Goal: Check status

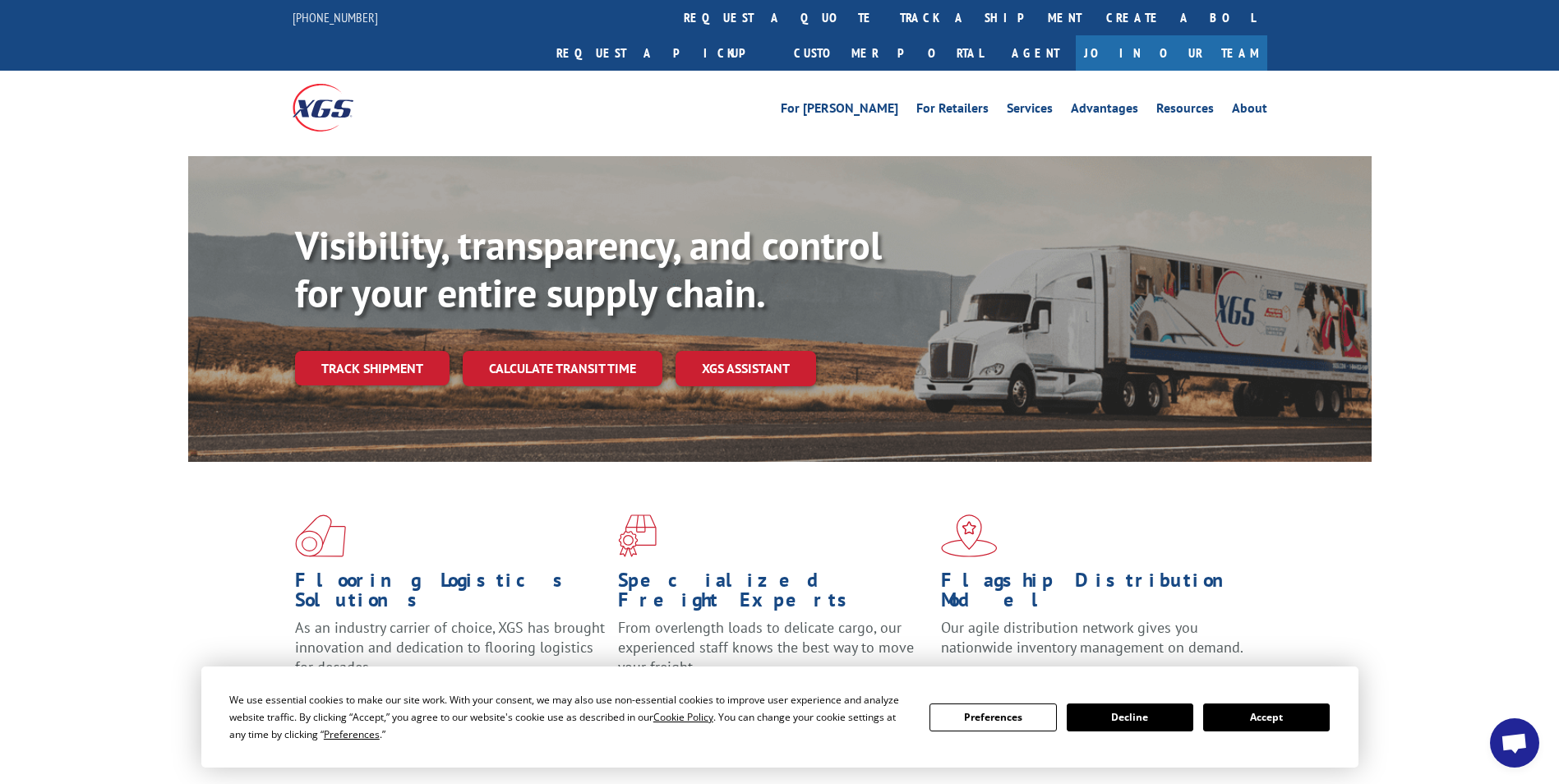
click at [1292, 719] on button "Accept" at bounding box center [1266, 717] width 126 height 28
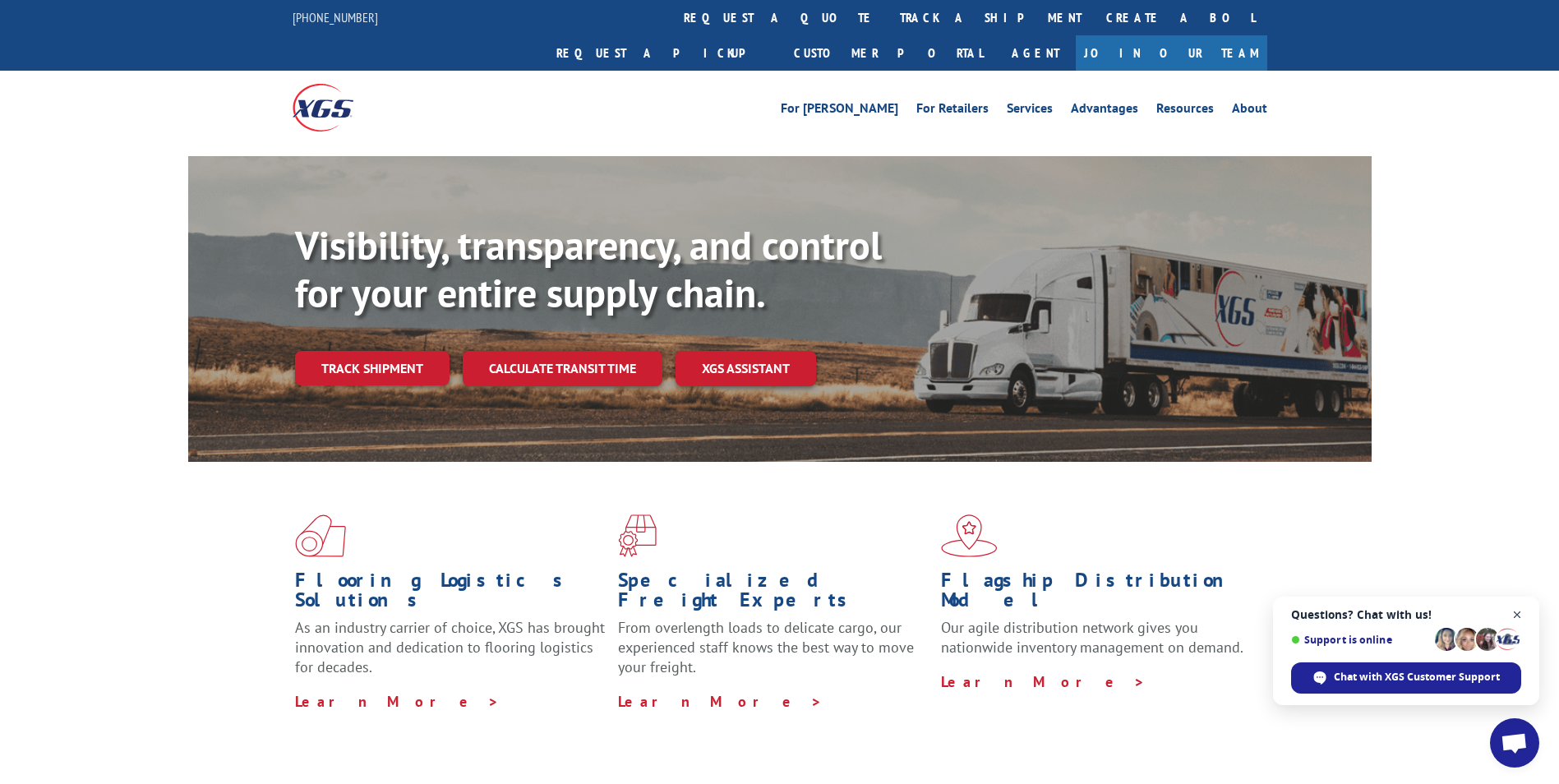
click at [1517, 607] on span "Close chat" at bounding box center [1517, 614] width 20 height 20
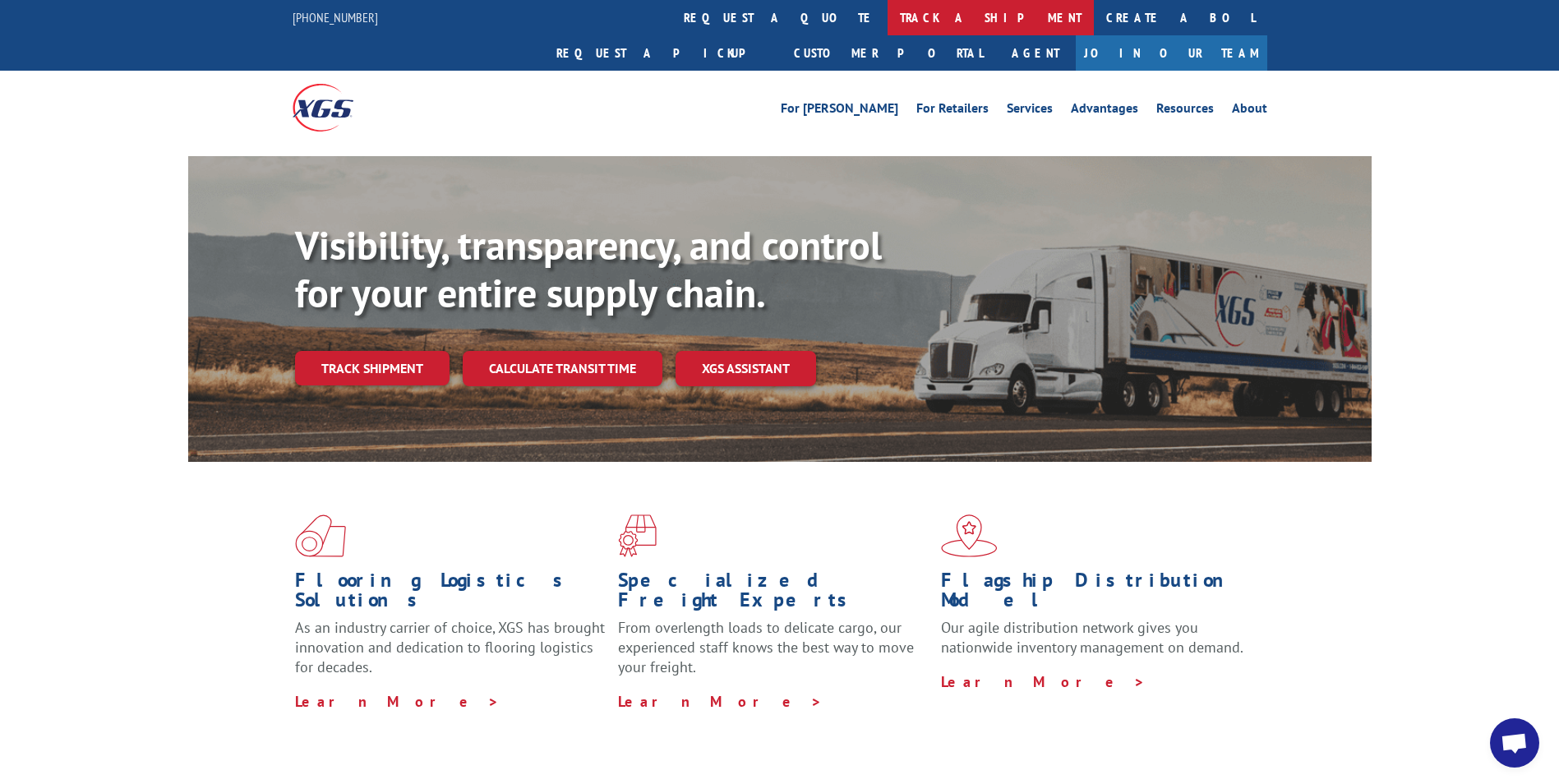
click at [887, 19] on link "track a shipment" at bounding box center [991, 17] width 206 height 36
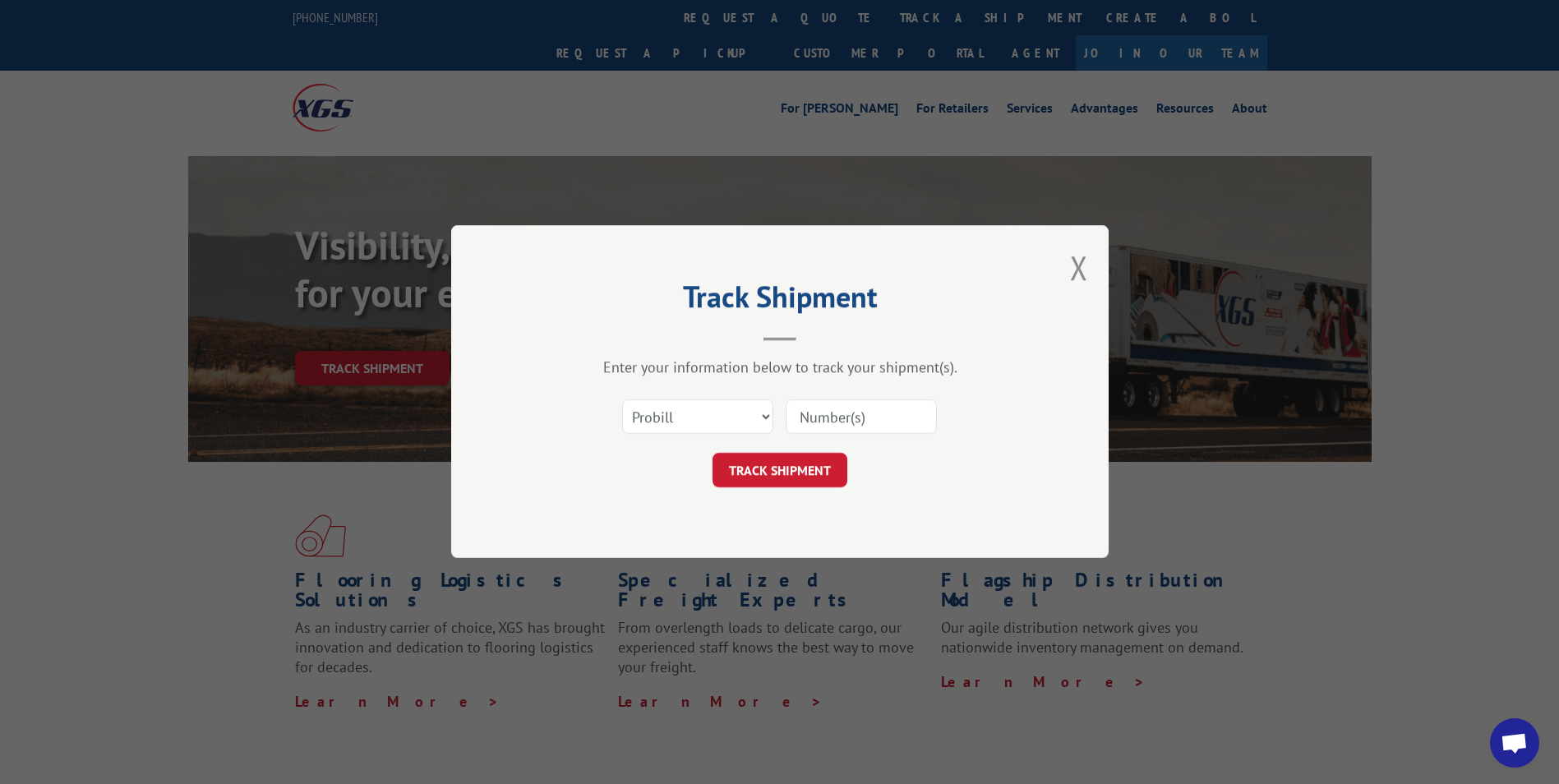
click at [810, 422] on input at bounding box center [860, 417] width 151 height 35
paste input "17523251"
type input "17523251"
click at [764, 471] on button "TRACK SHIPMENT" at bounding box center [780, 471] width 135 height 35
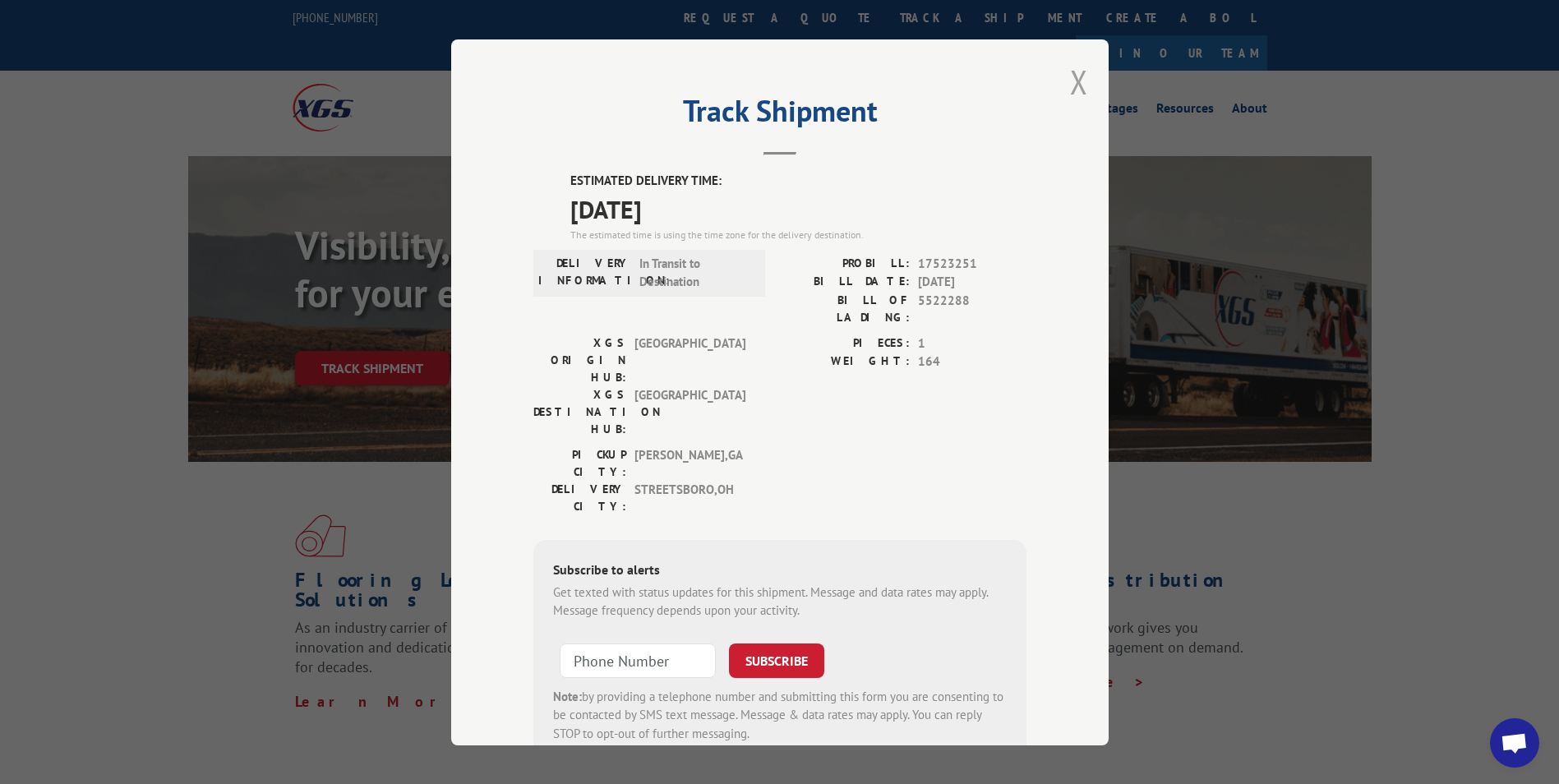
click at [1070, 77] on button "Close modal" at bounding box center [1079, 81] width 18 height 43
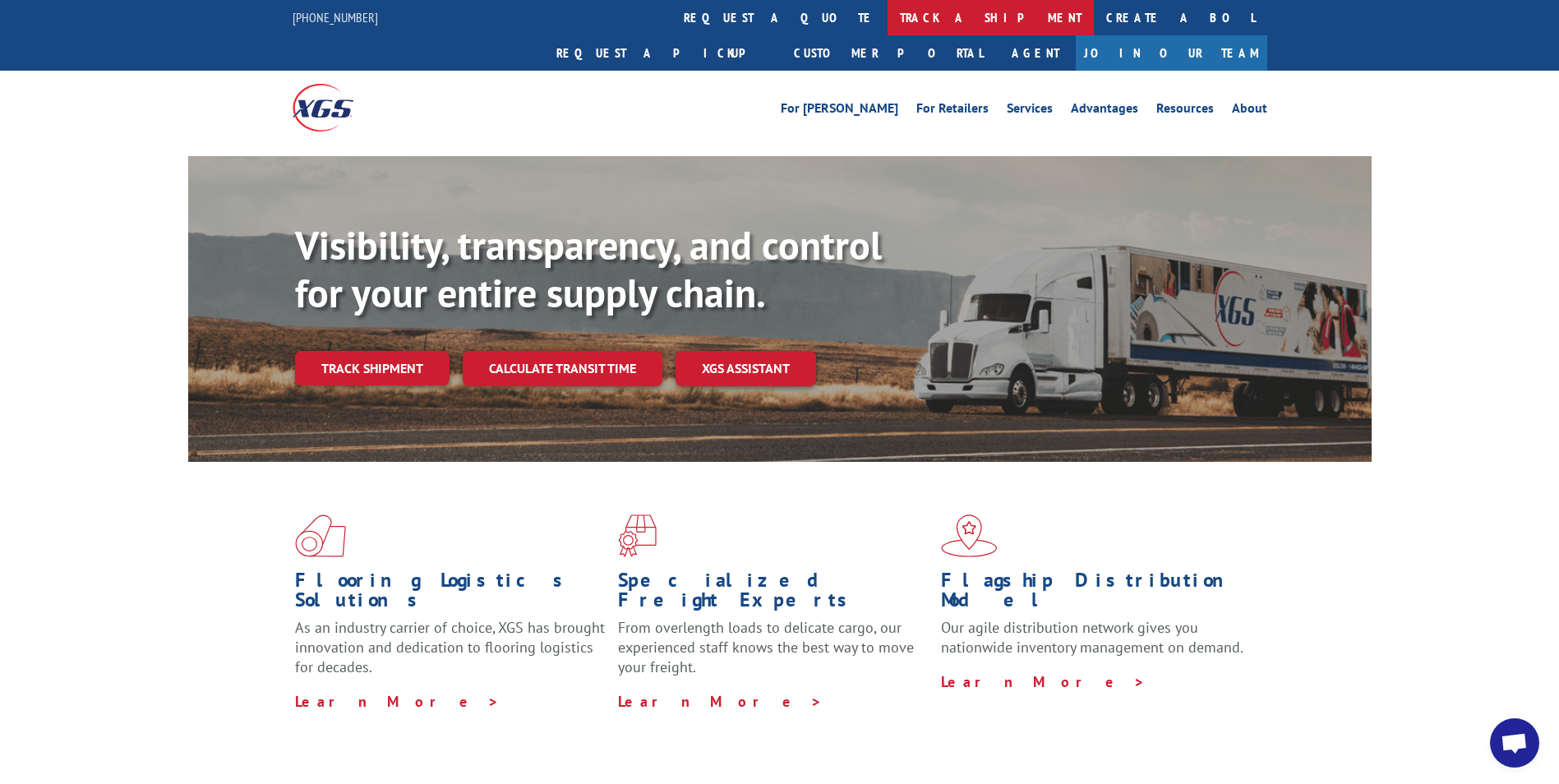
click at [887, 12] on link "track a shipment" at bounding box center [991, 17] width 206 height 36
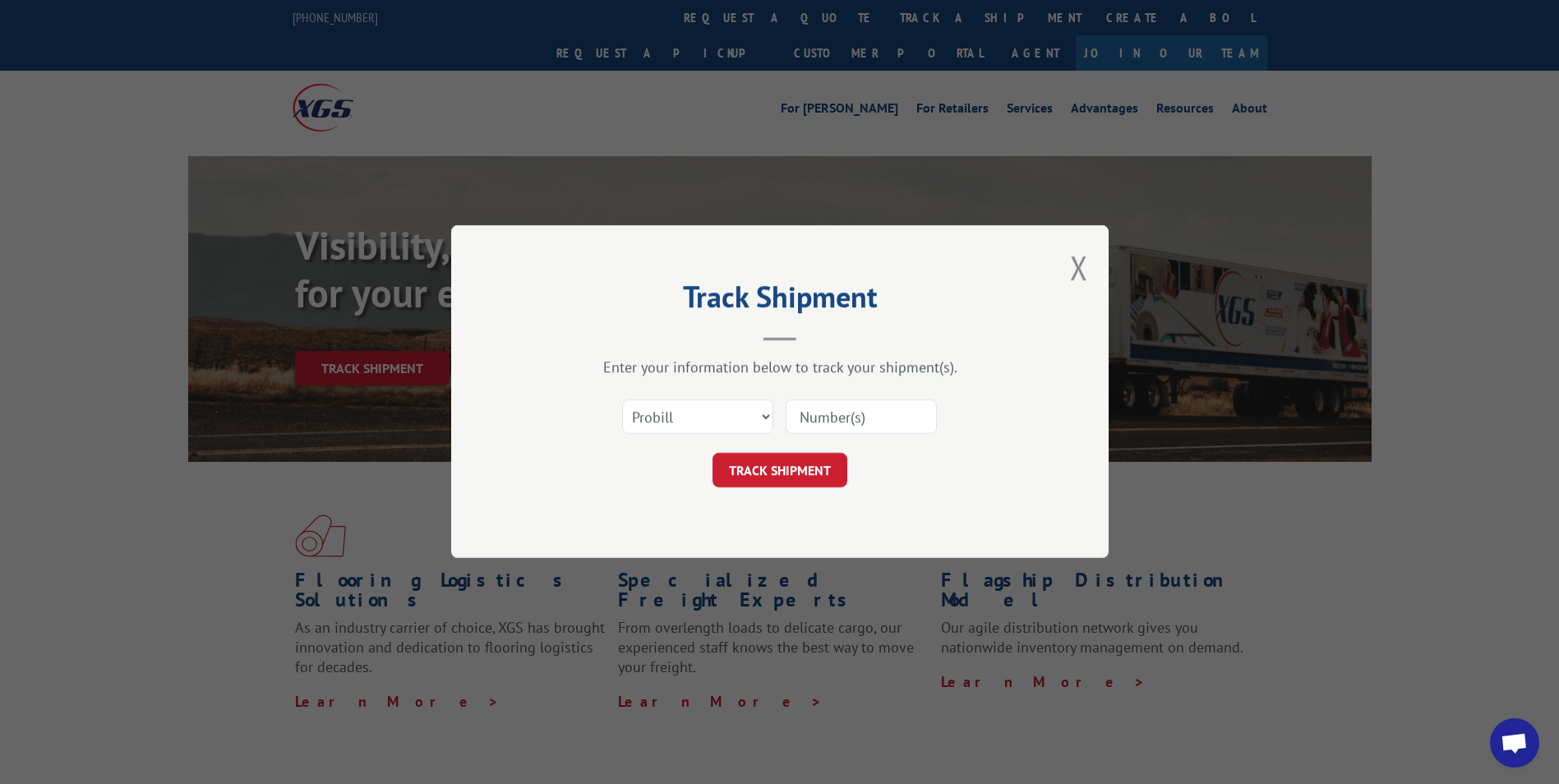
click at [806, 412] on input at bounding box center [860, 417] width 151 height 35
paste input "17523359"
type input "17523359"
click at [744, 472] on button "TRACK SHIPMENT" at bounding box center [780, 471] width 135 height 35
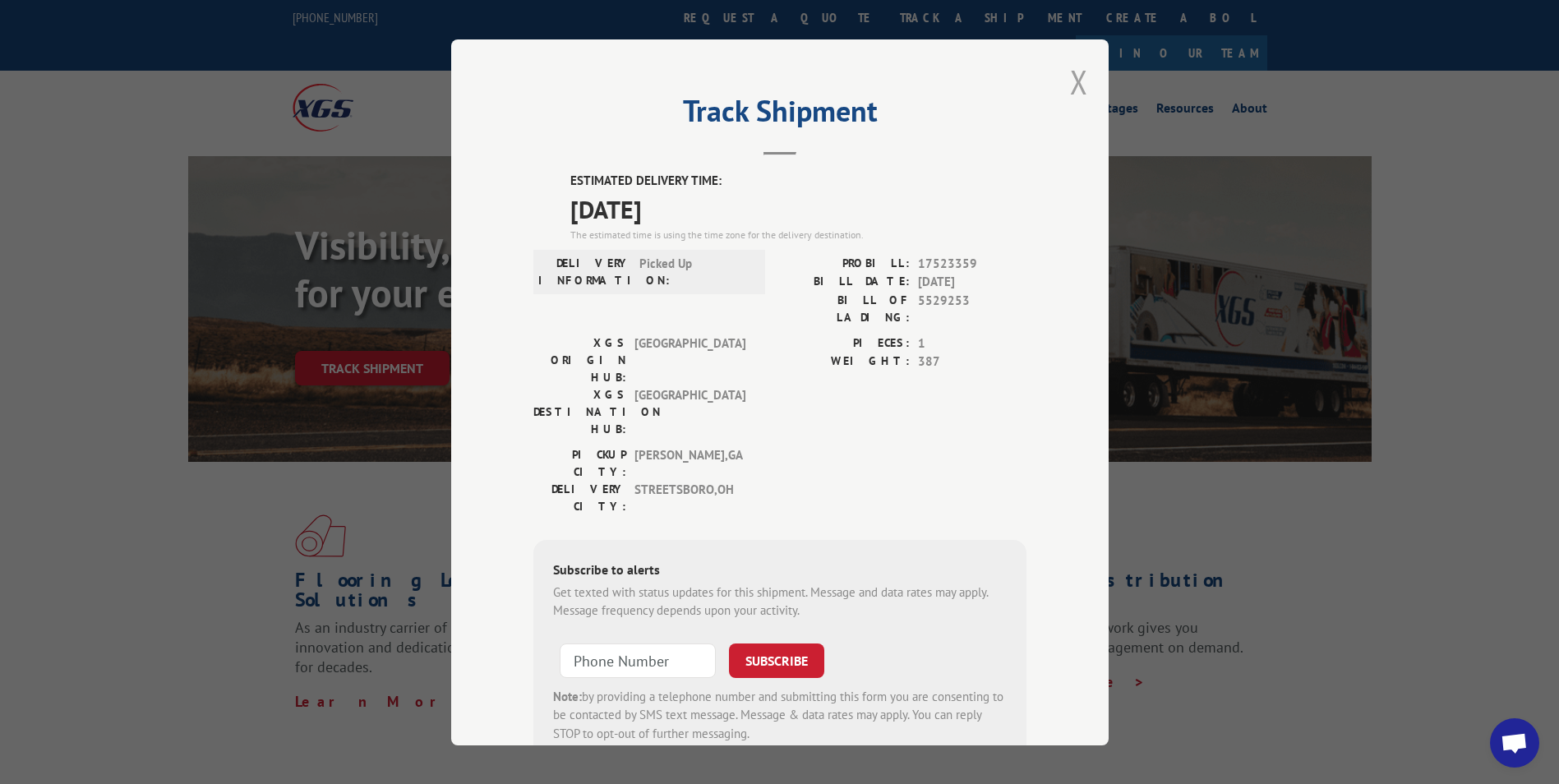
click at [1075, 75] on button "Close modal" at bounding box center [1079, 81] width 18 height 43
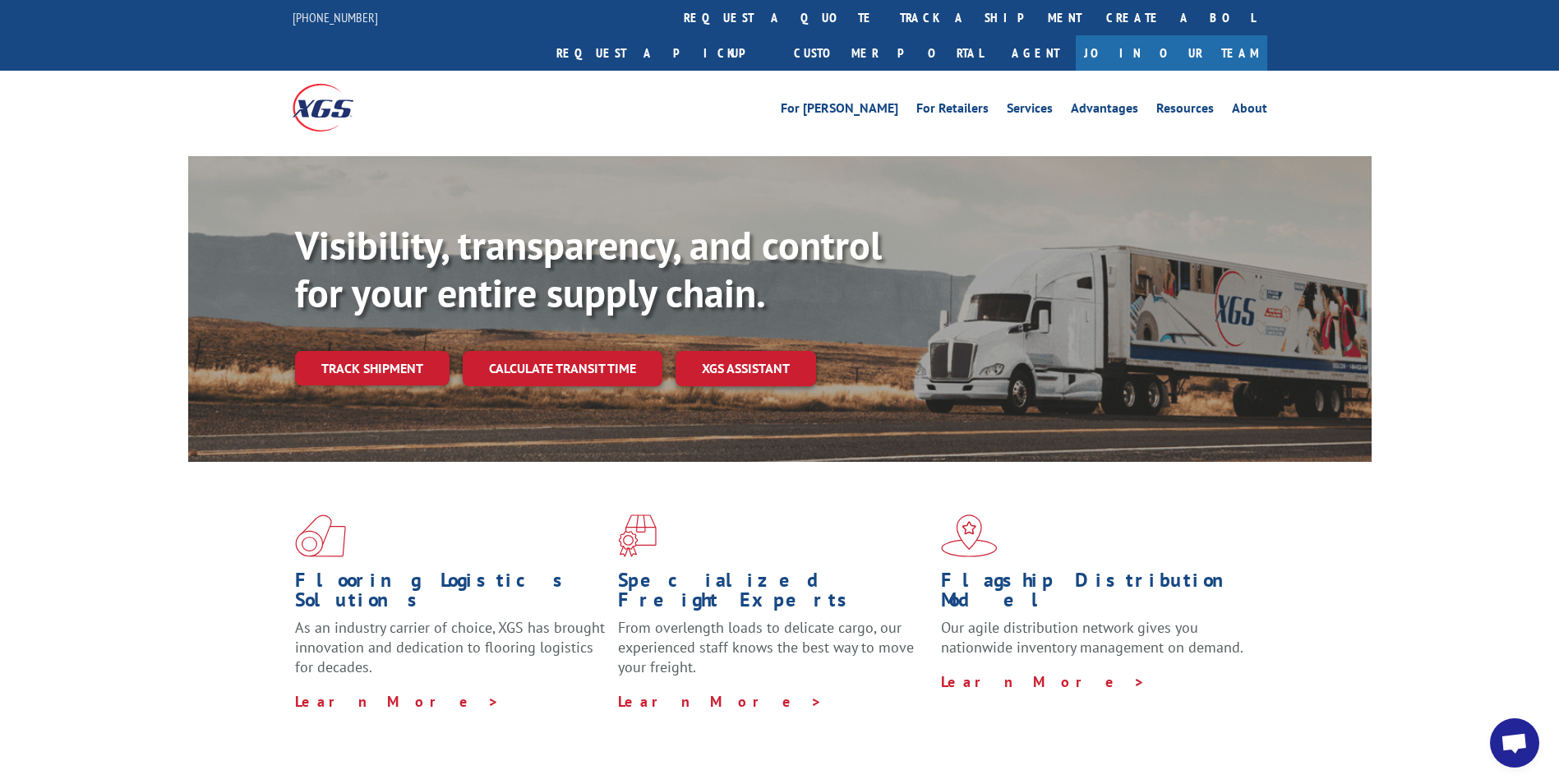
click at [887, 16] on link "track a shipment" at bounding box center [991, 17] width 206 height 36
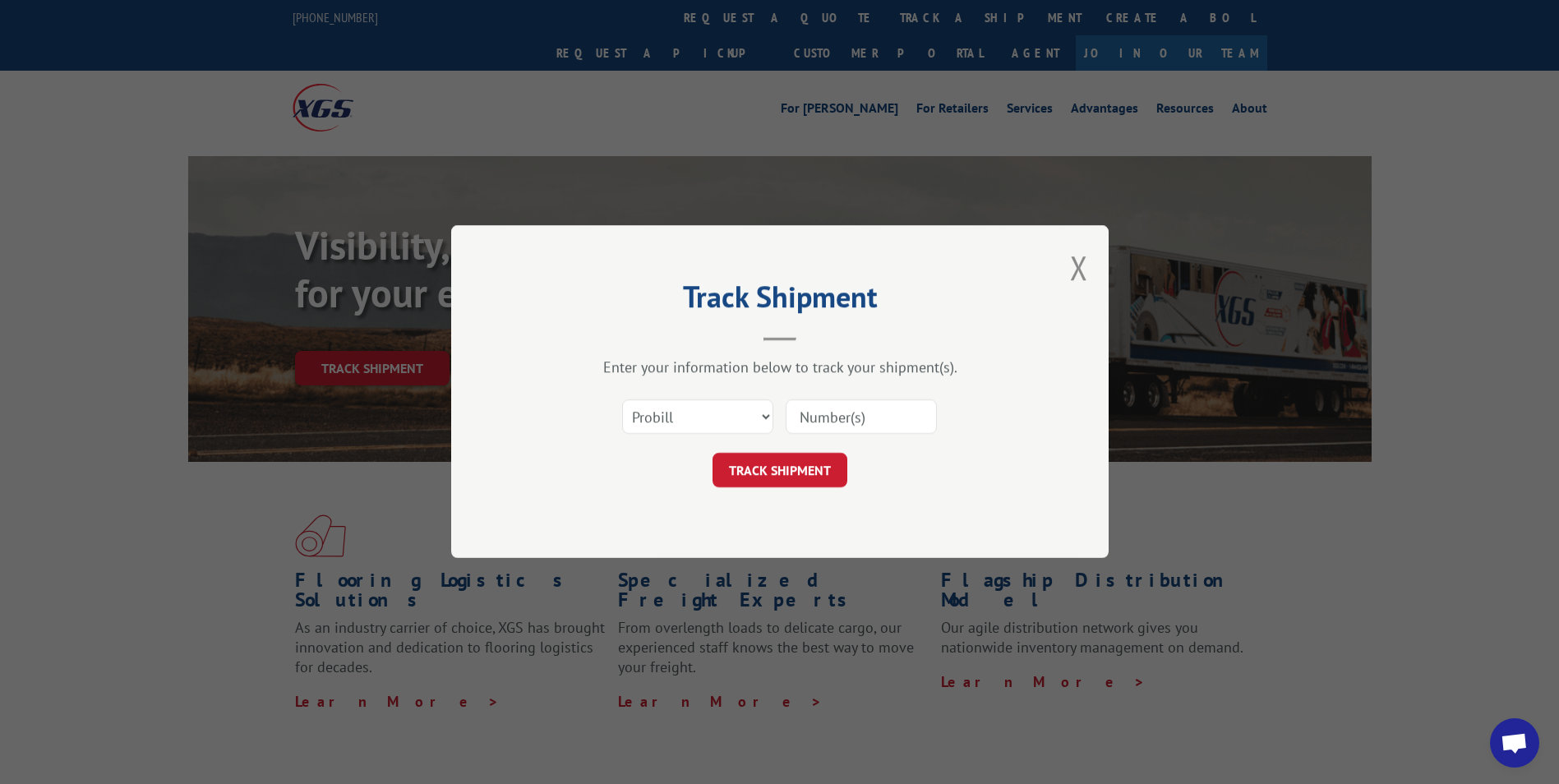
click at [801, 419] on input at bounding box center [860, 417] width 151 height 35
paste input "5474687"
type input "5474687"
click at [771, 463] on button "TRACK SHIPMENT" at bounding box center [780, 471] width 135 height 35
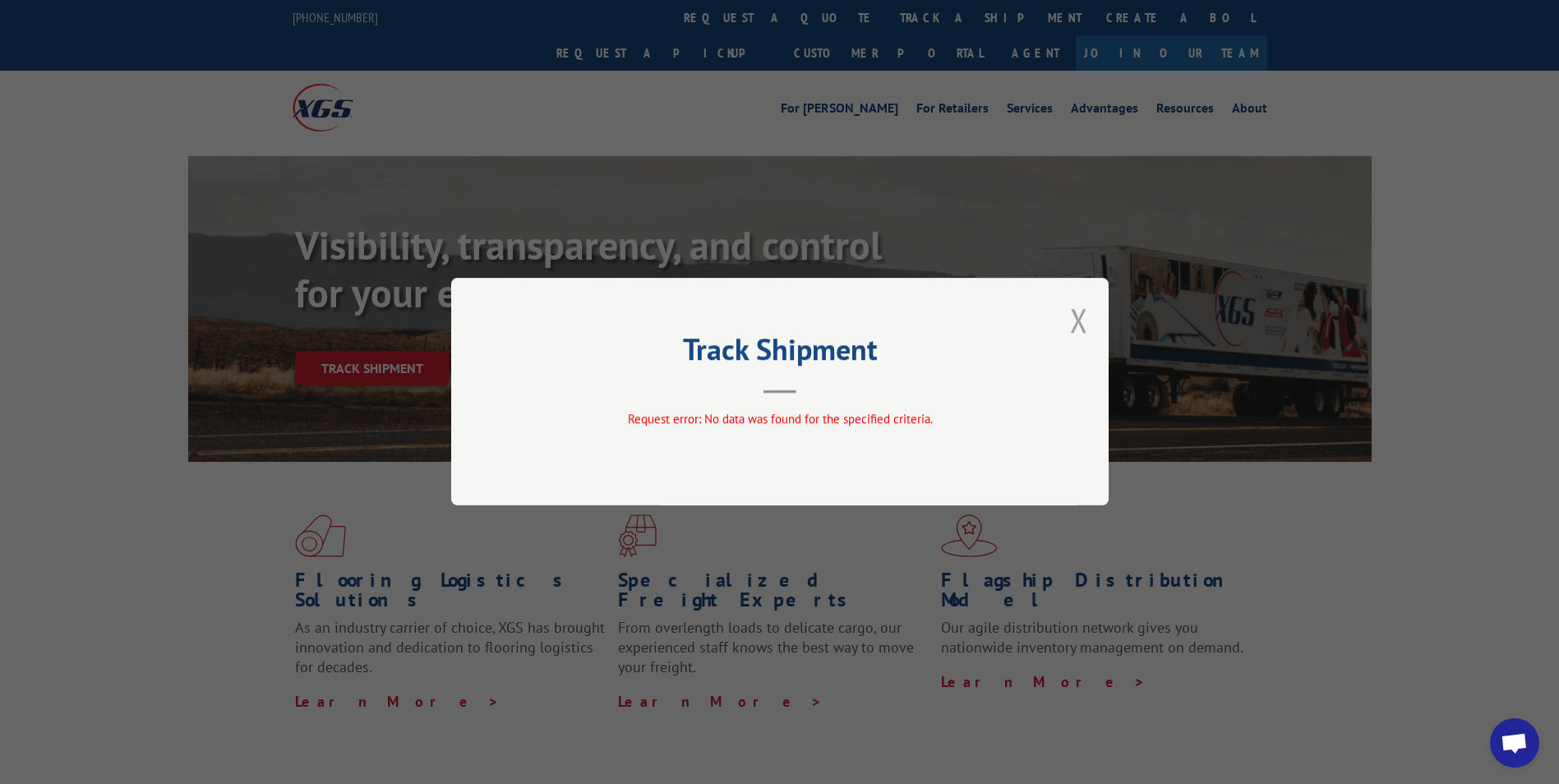
click at [1079, 317] on button "Close modal" at bounding box center [1079, 320] width 18 height 43
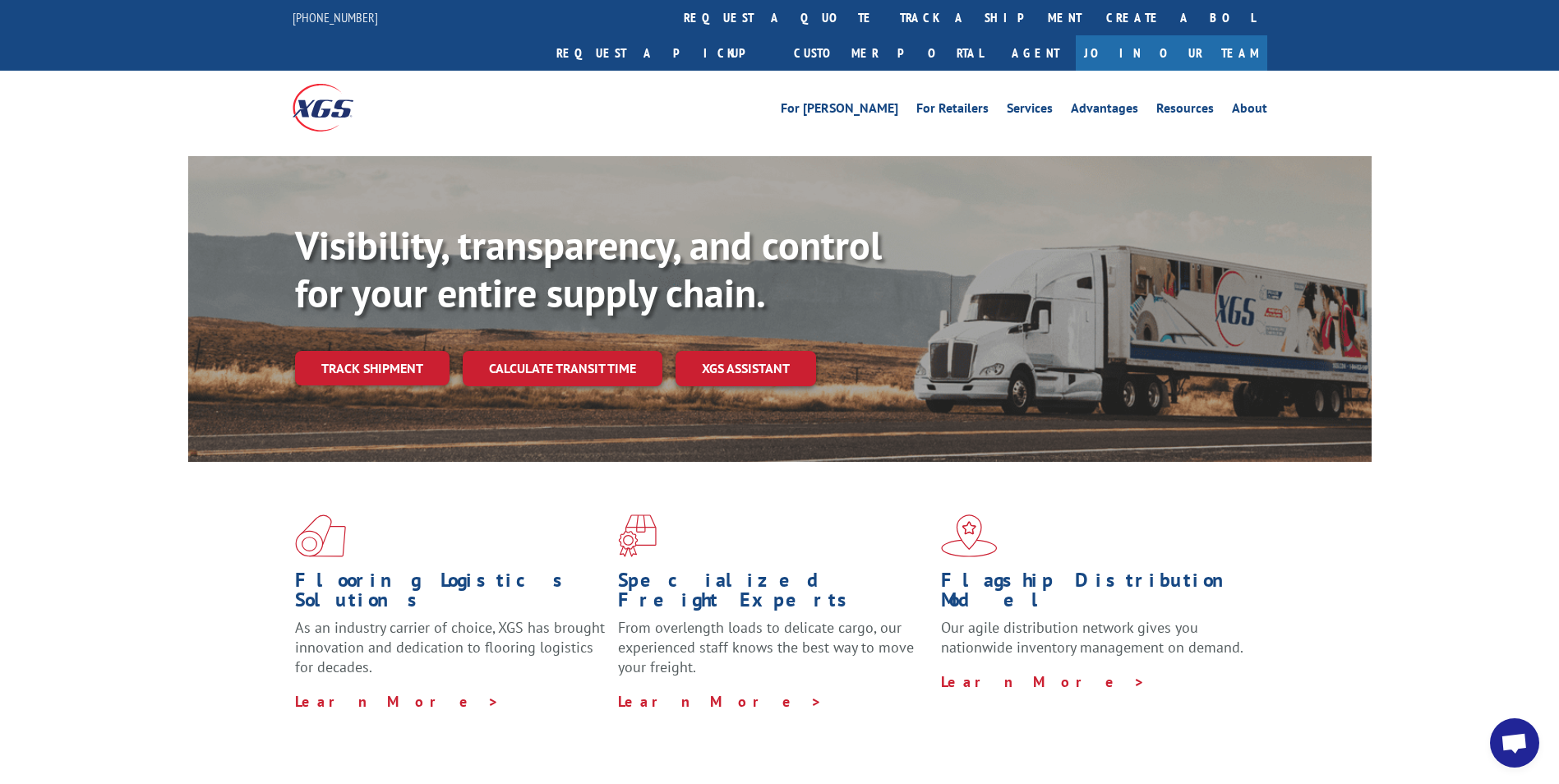
click at [887, 14] on link "track a shipment" at bounding box center [991, 17] width 206 height 36
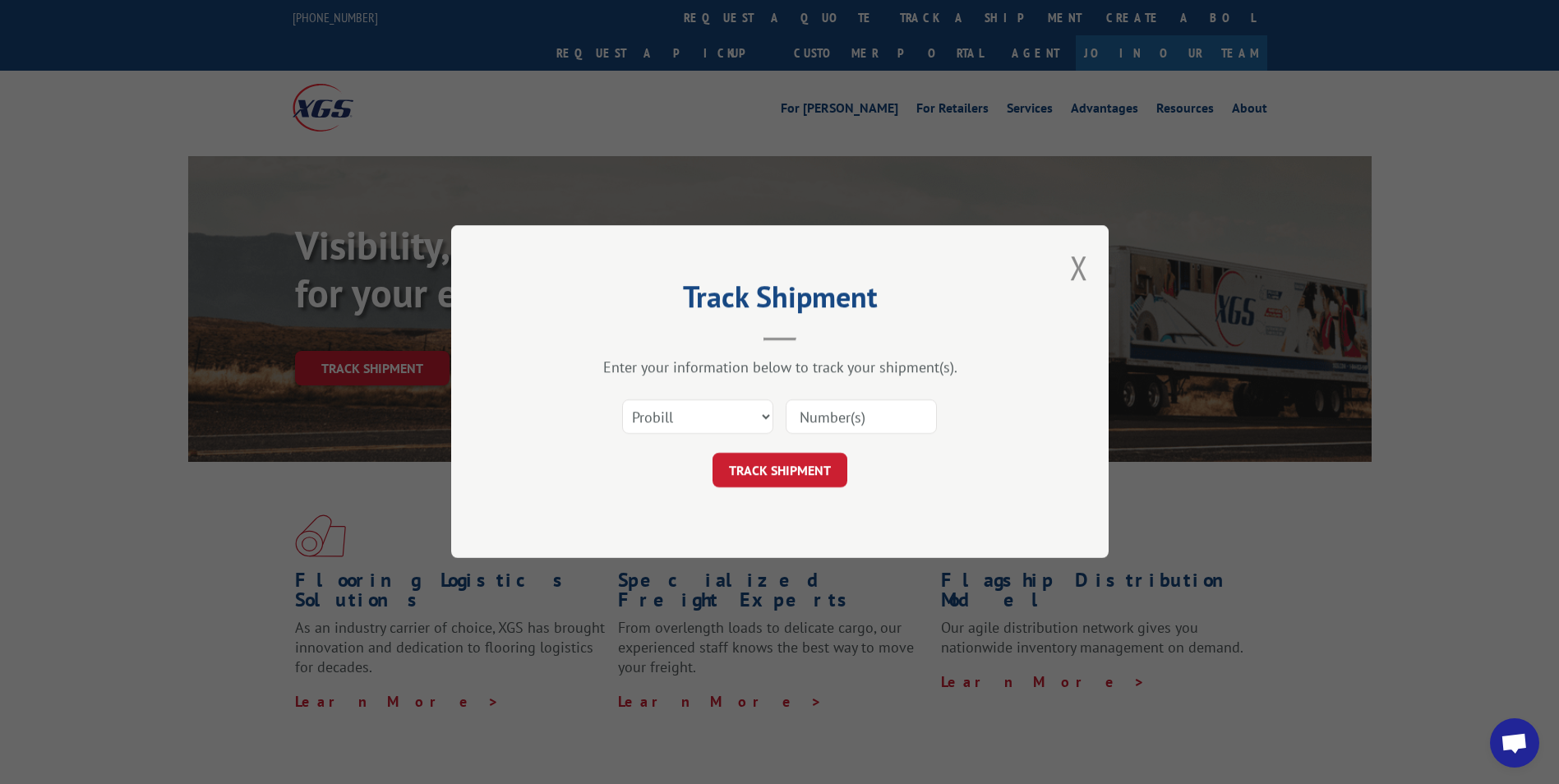
click at [791, 405] on input at bounding box center [860, 417] width 151 height 35
paste input "17233057"
type input "17233057"
click at [773, 476] on button "TRACK SHIPMENT" at bounding box center [780, 471] width 135 height 35
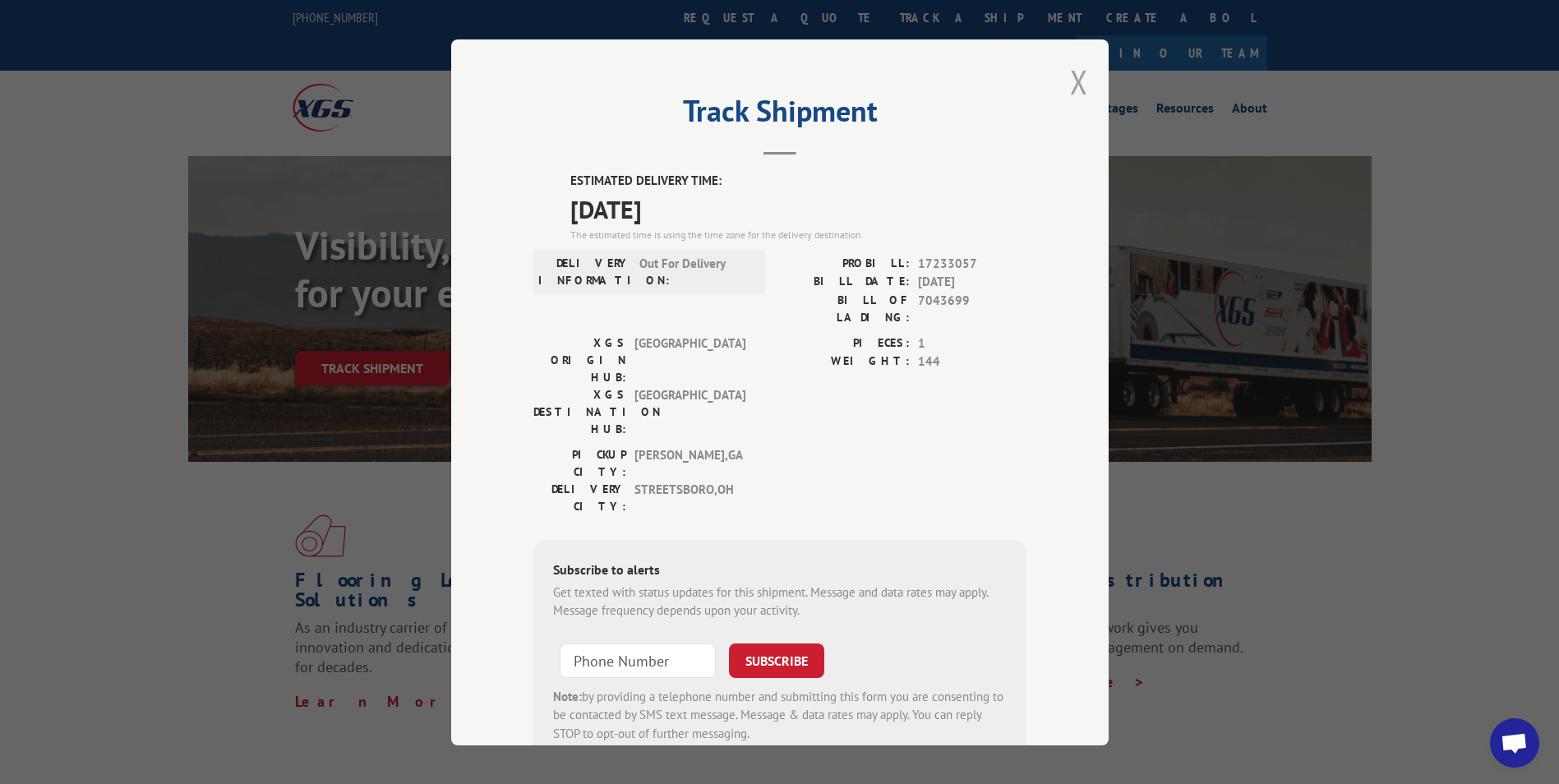
click at [1077, 73] on button "Close modal" at bounding box center [1079, 81] width 18 height 43
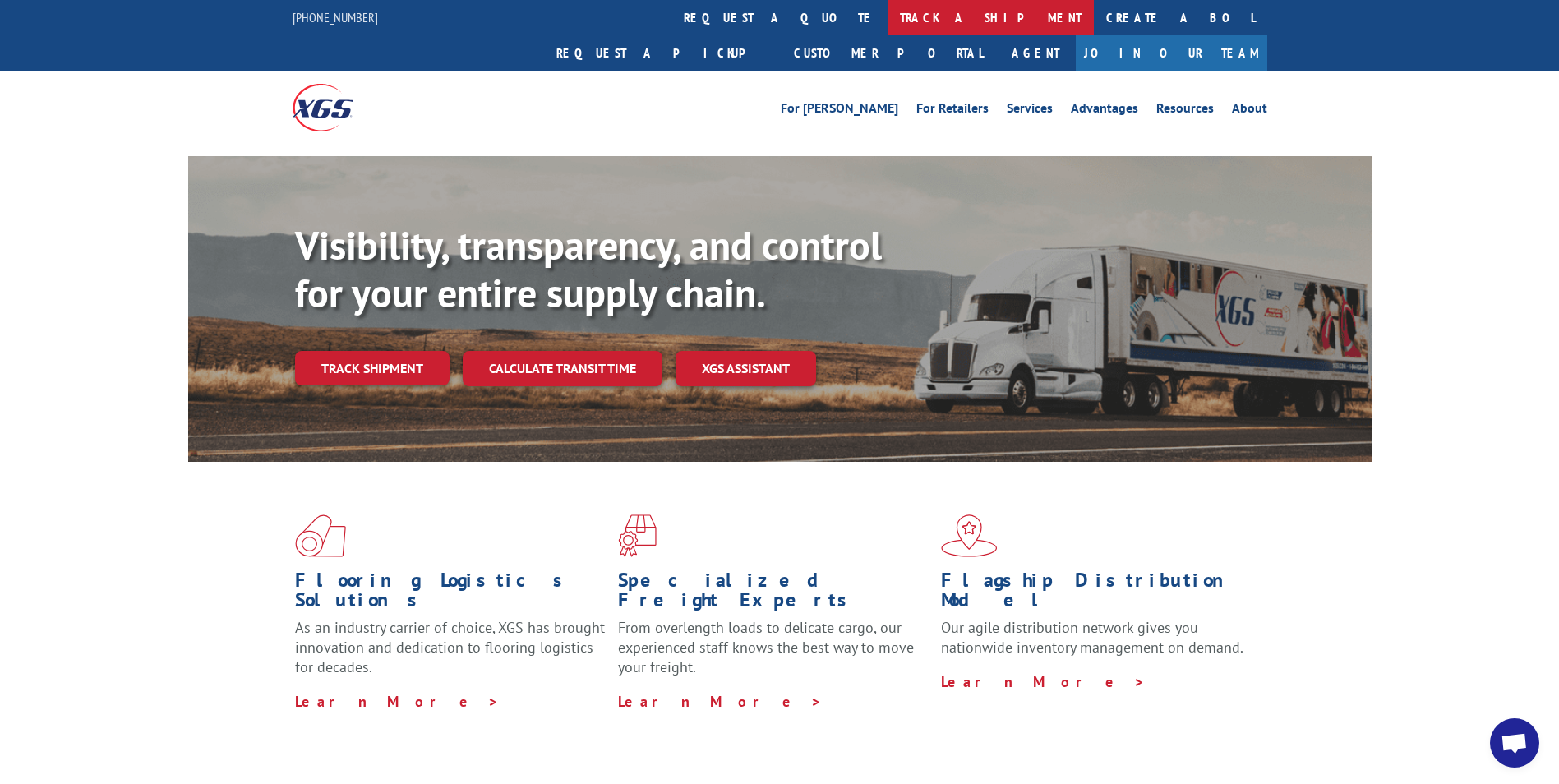
click at [887, 23] on link "track a shipment" at bounding box center [991, 17] width 206 height 36
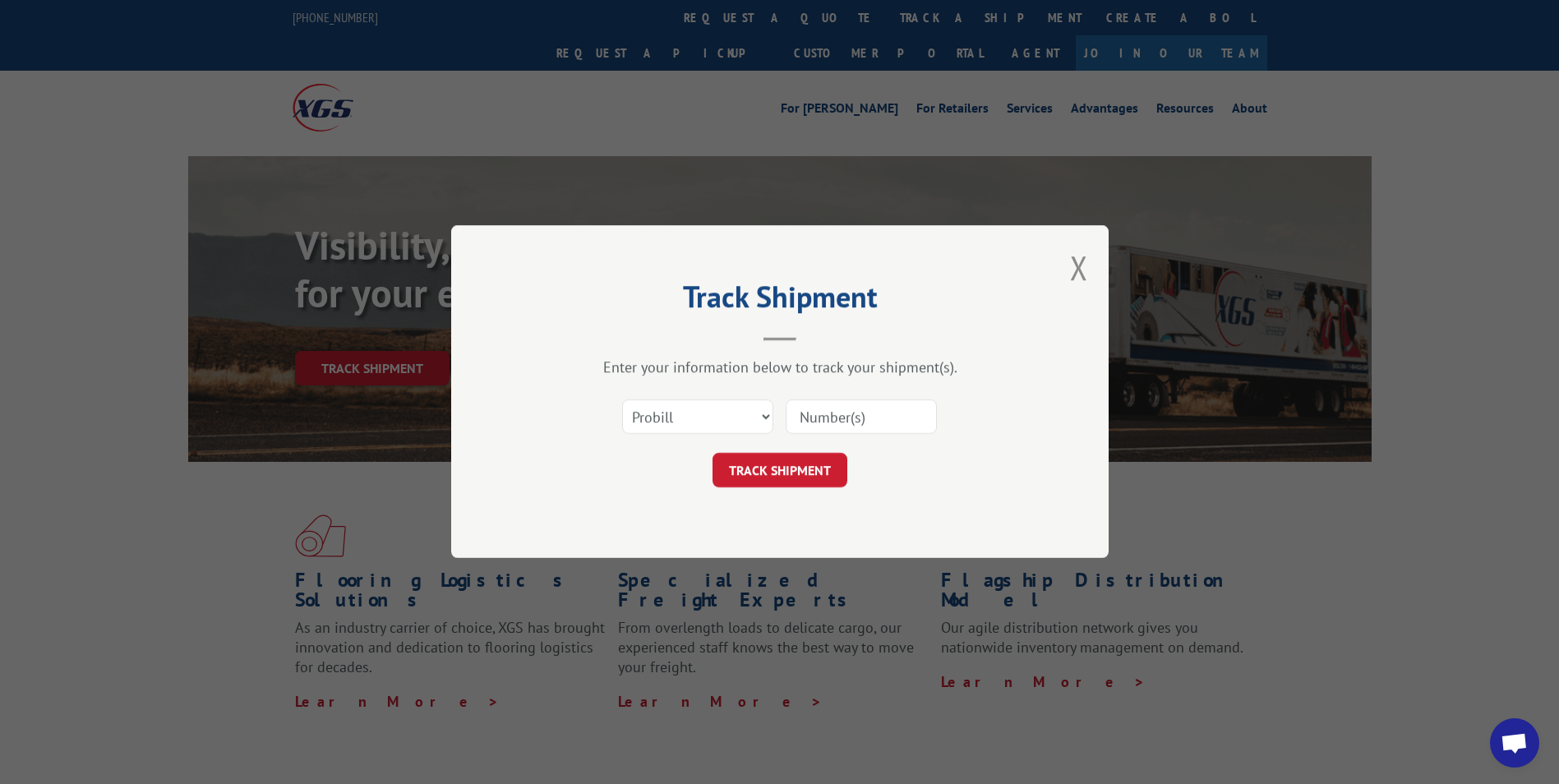
click at [808, 410] on input at bounding box center [860, 417] width 151 height 35
paste input "17233057"
type input "17233057"
click at [776, 463] on button "TRACK SHIPMENT" at bounding box center [780, 471] width 135 height 35
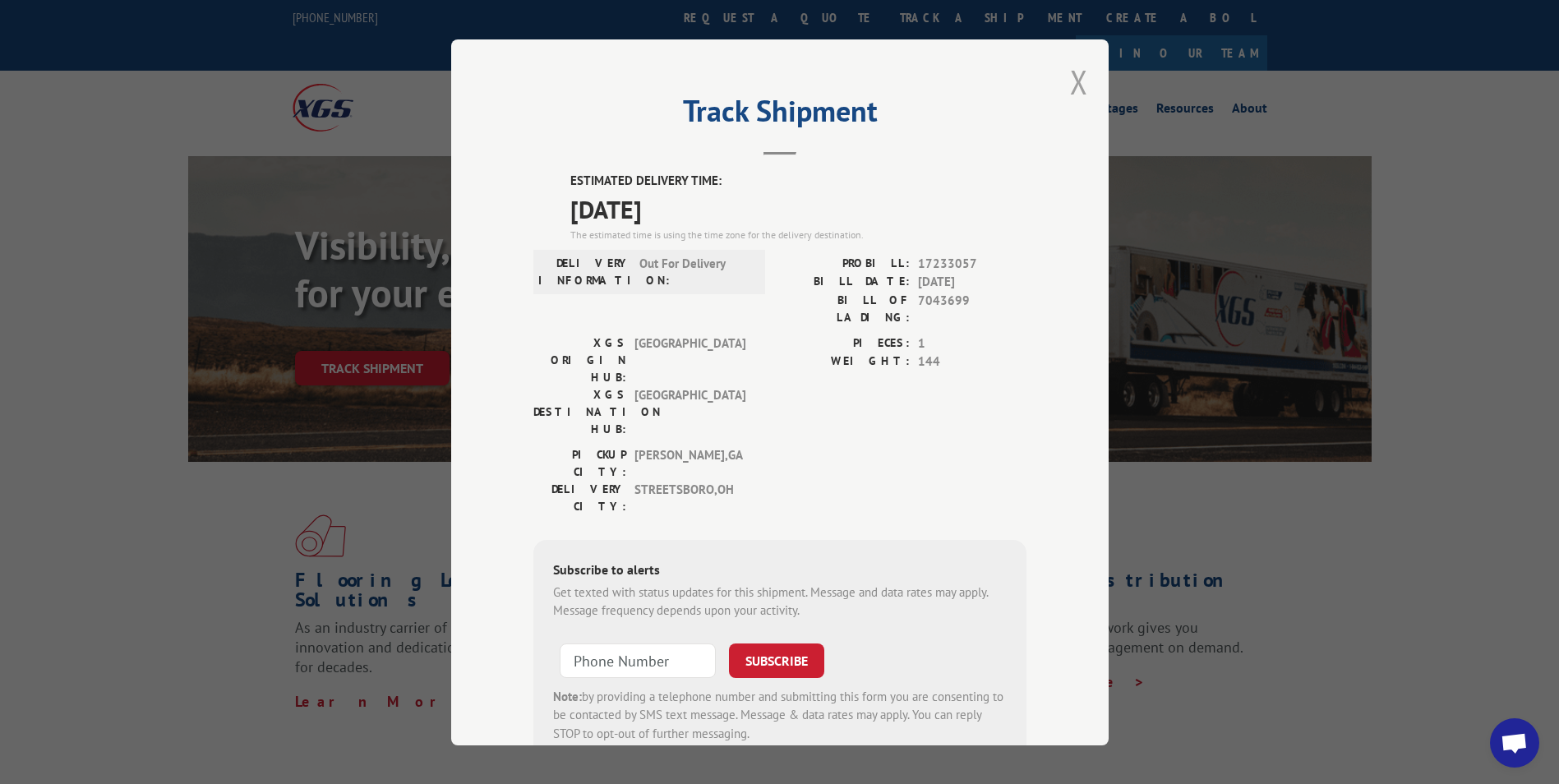
click at [1070, 85] on button "Close modal" at bounding box center [1079, 81] width 18 height 43
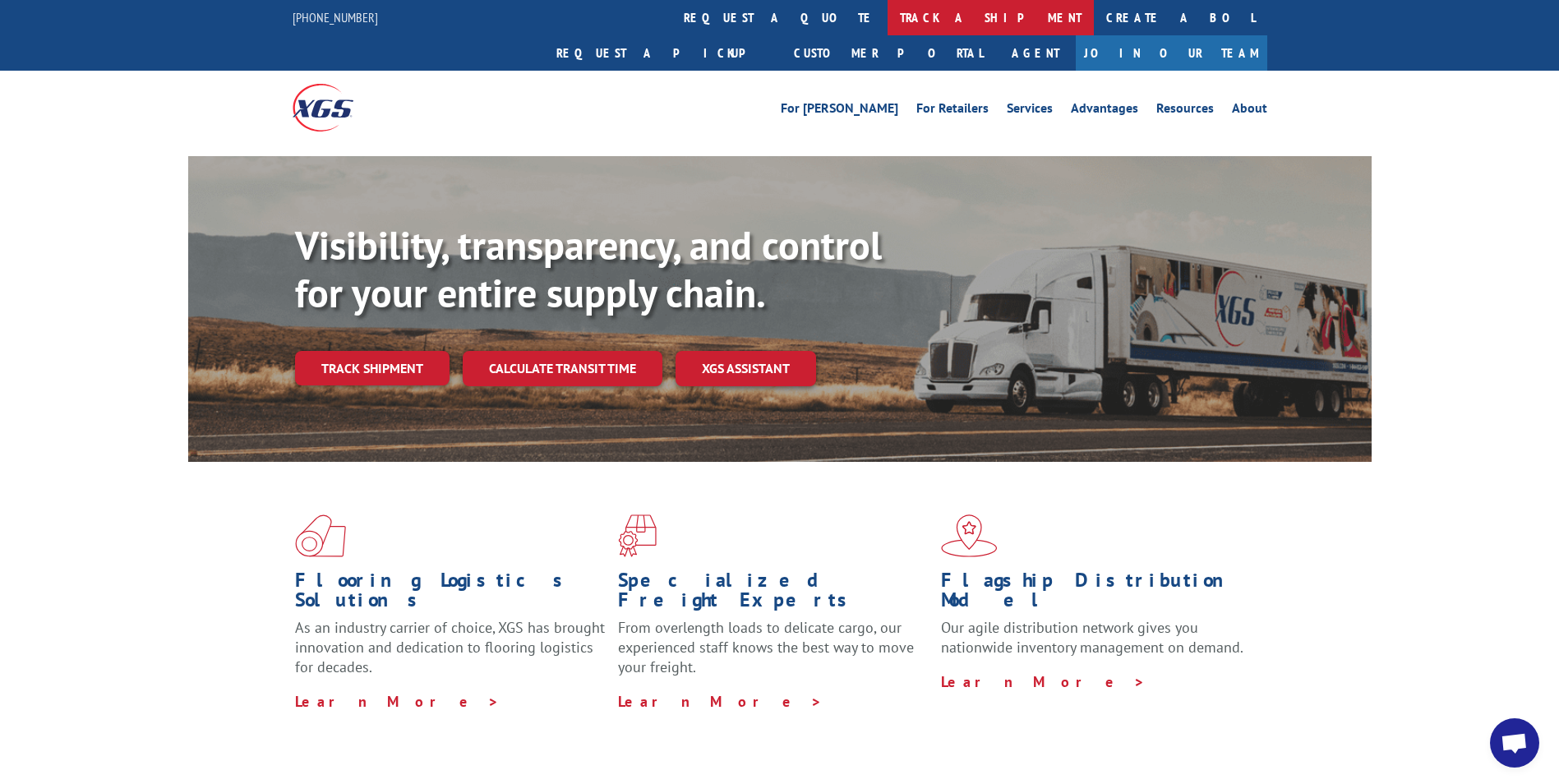
click at [887, 14] on link "track a shipment" at bounding box center [991, 17] width 206 height 36
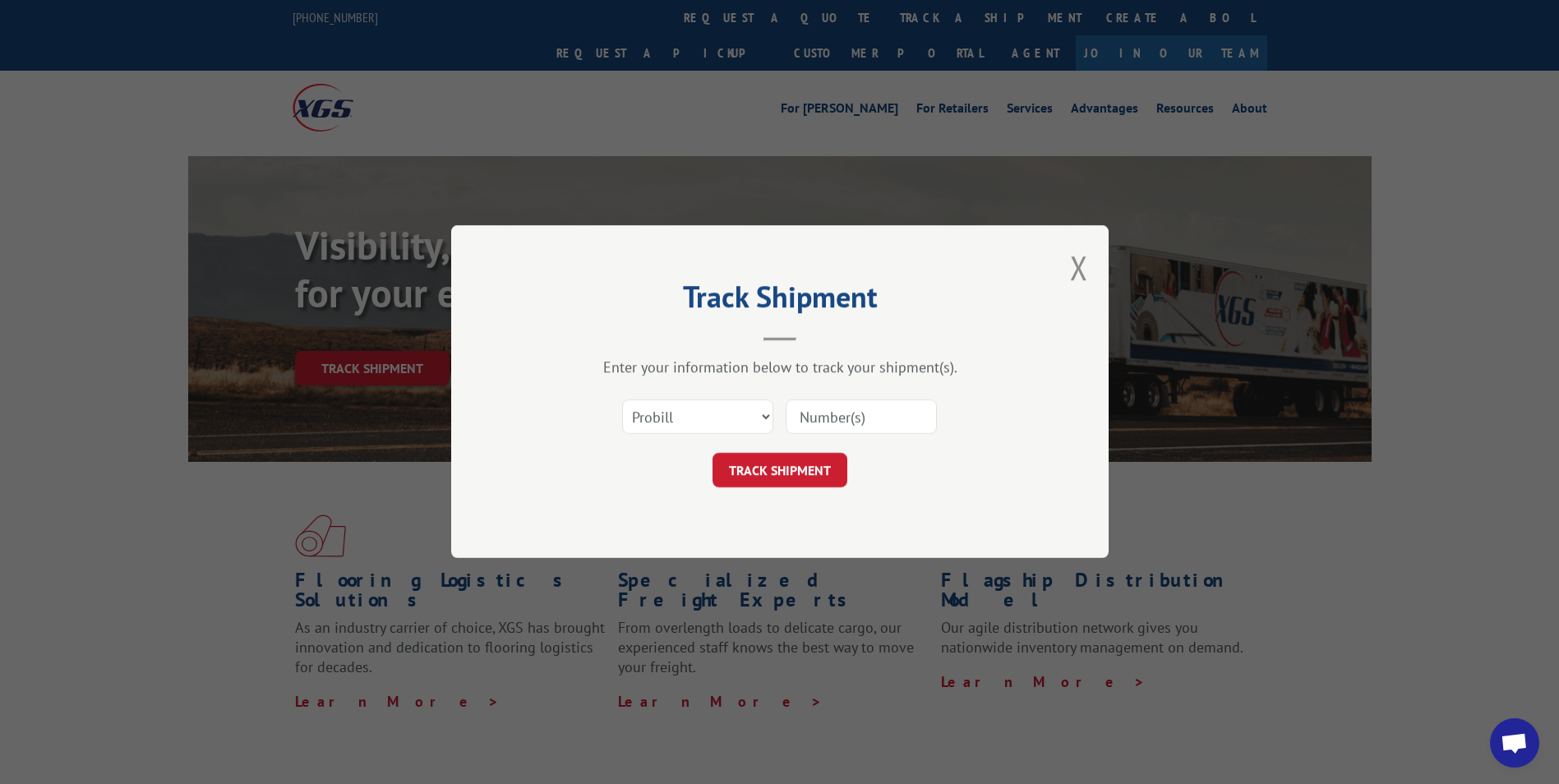
click at [801, 421] on input at bounding box center [860, 417] width 151 height 35
paste input "807614"
type input "807614"
click at [769, 468] on button "TRACK SHIPMENT" at bounding box center [780, 471] width 135 height 35
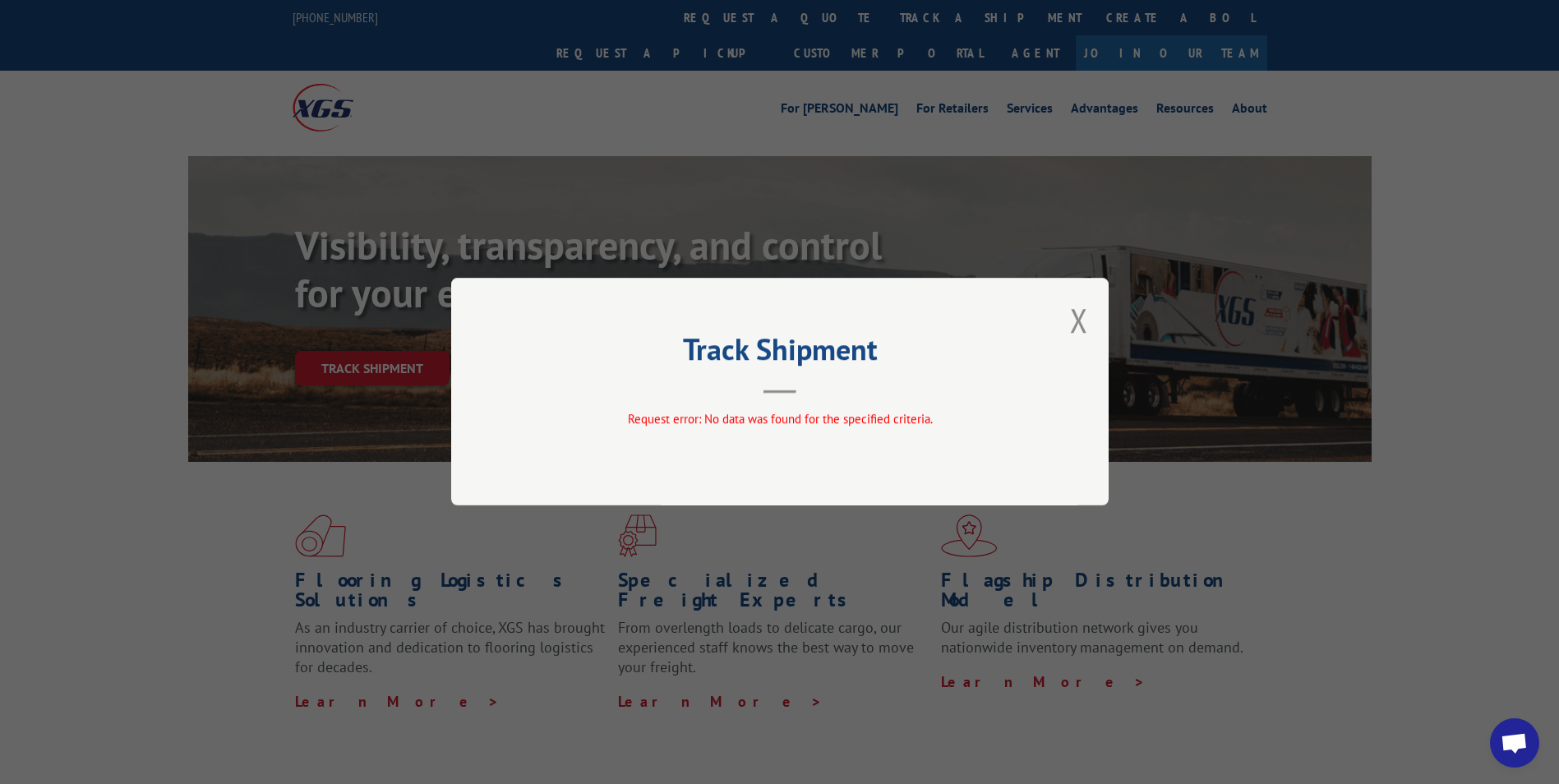
click at [1082, 321] on button "Close modal" at bounding box center [1079, 320] width 18 height 43
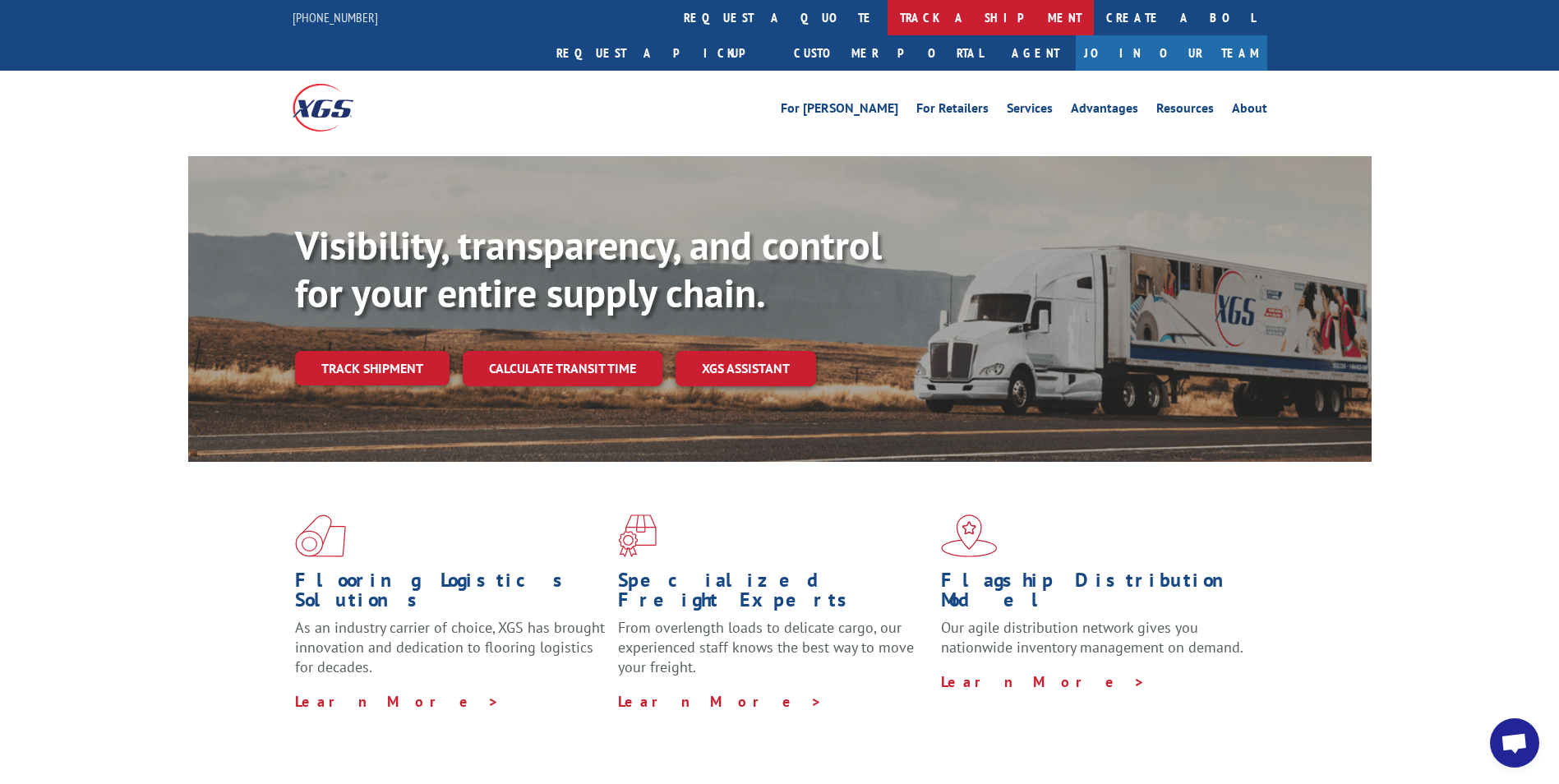
click at [887, 13] on link "track a shipment" at bounding box center [991, 17] width 206 height 36
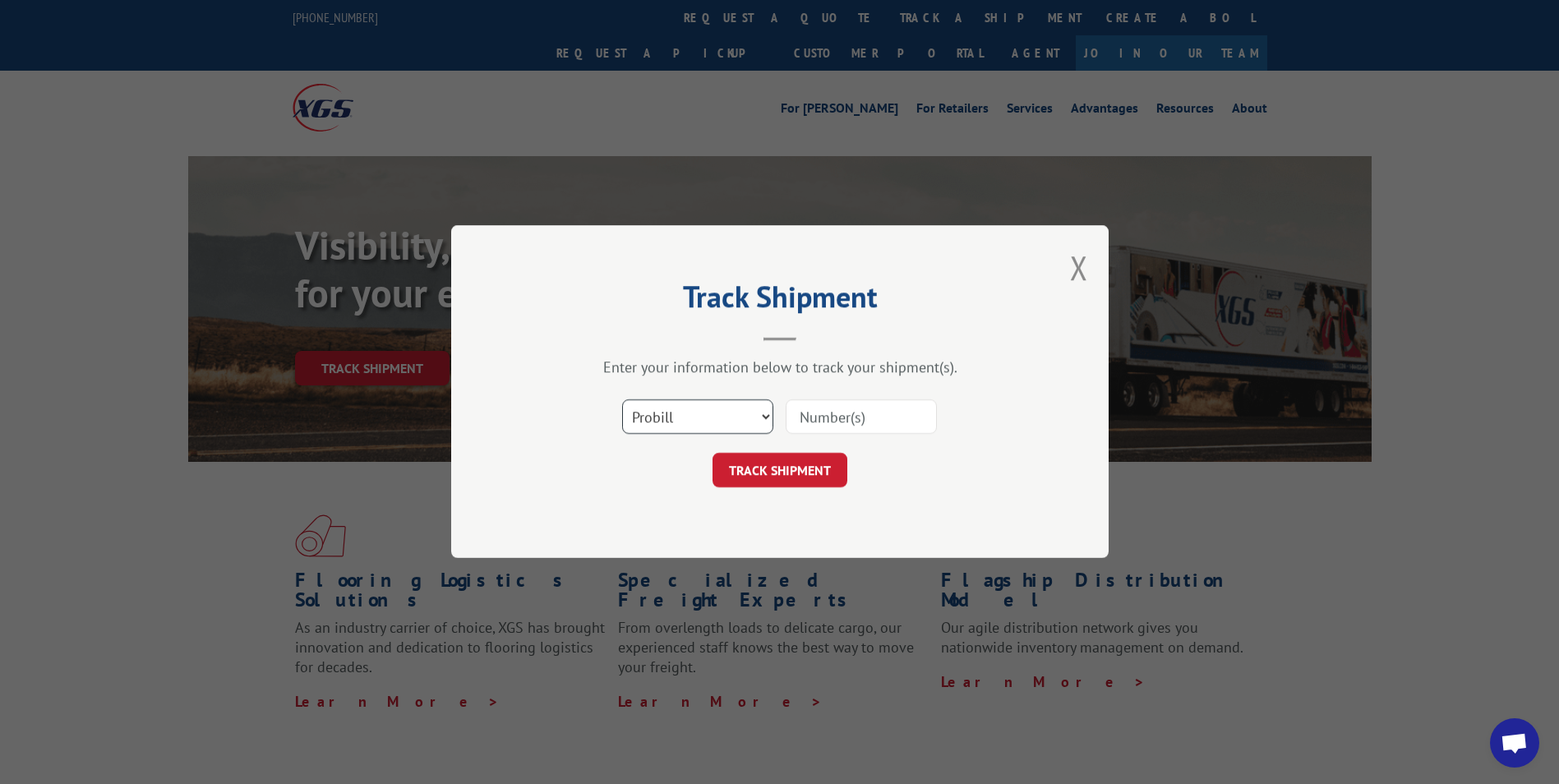
click at [692, 427] on select "Select category... Probill BOL PO" at bounding box center [698, 417] width 151 height 35
select select "po"
click at [622, 400] on select "Select category... Probill BOL PO" at bounding box center [698, 417] width 151 height 35
click at [799, 410] on input at bounding box center [860, 417] width 151 height 35
paste input "10543176"
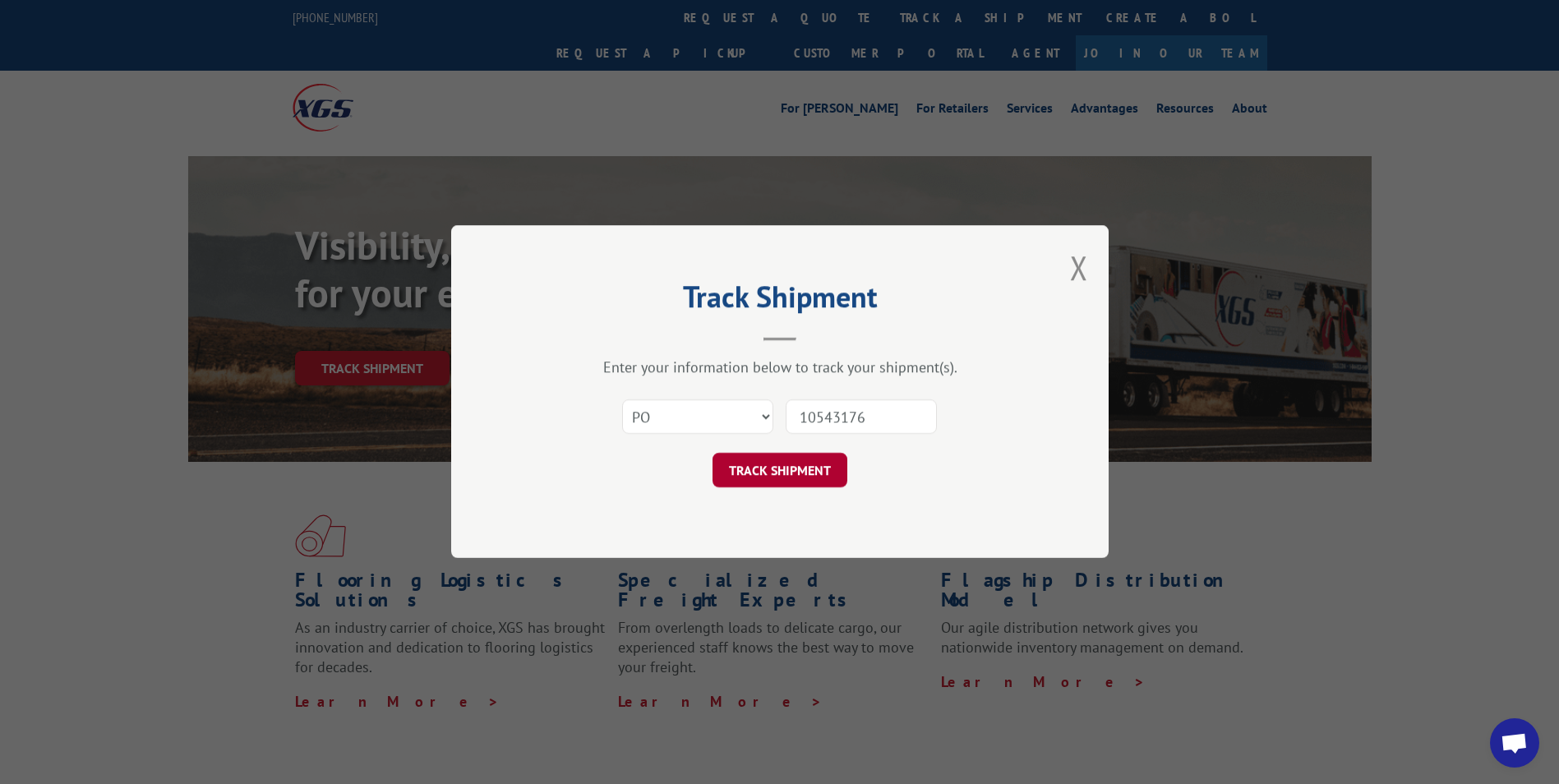
type input "10543176"
click at [741, 467] on button "TRACK SHIPMENT" at bounding box center [780, 471] width 135 height 35
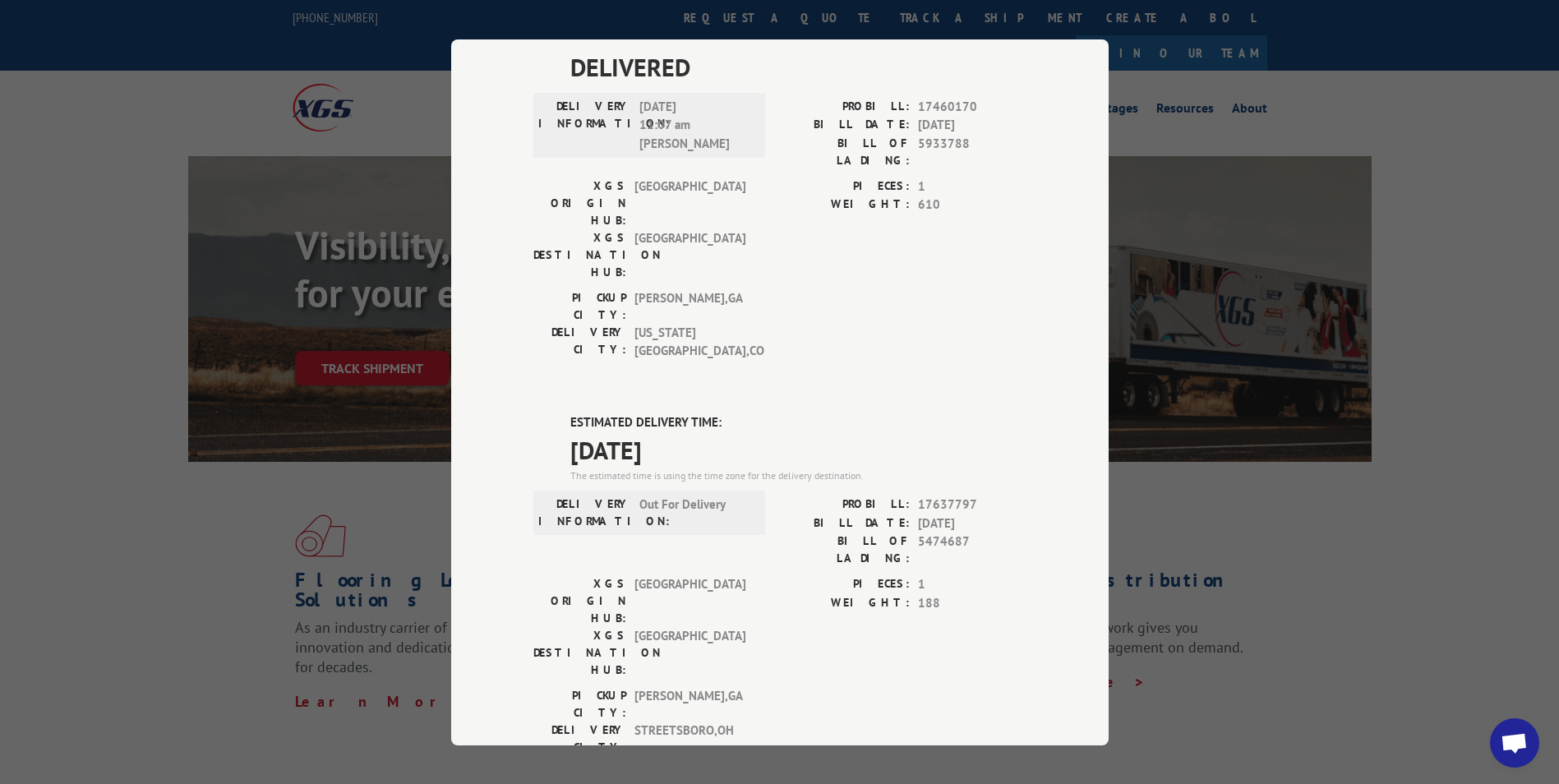
scroll to position [493, 0]
click at [1368, 578] on div "Track Shipment DELIVERED DELIVERY INFORMATION: [DATE] 12:00 pm DROP PROBILL: 17…" at bounding box center [780, 392] width 1559 height 784
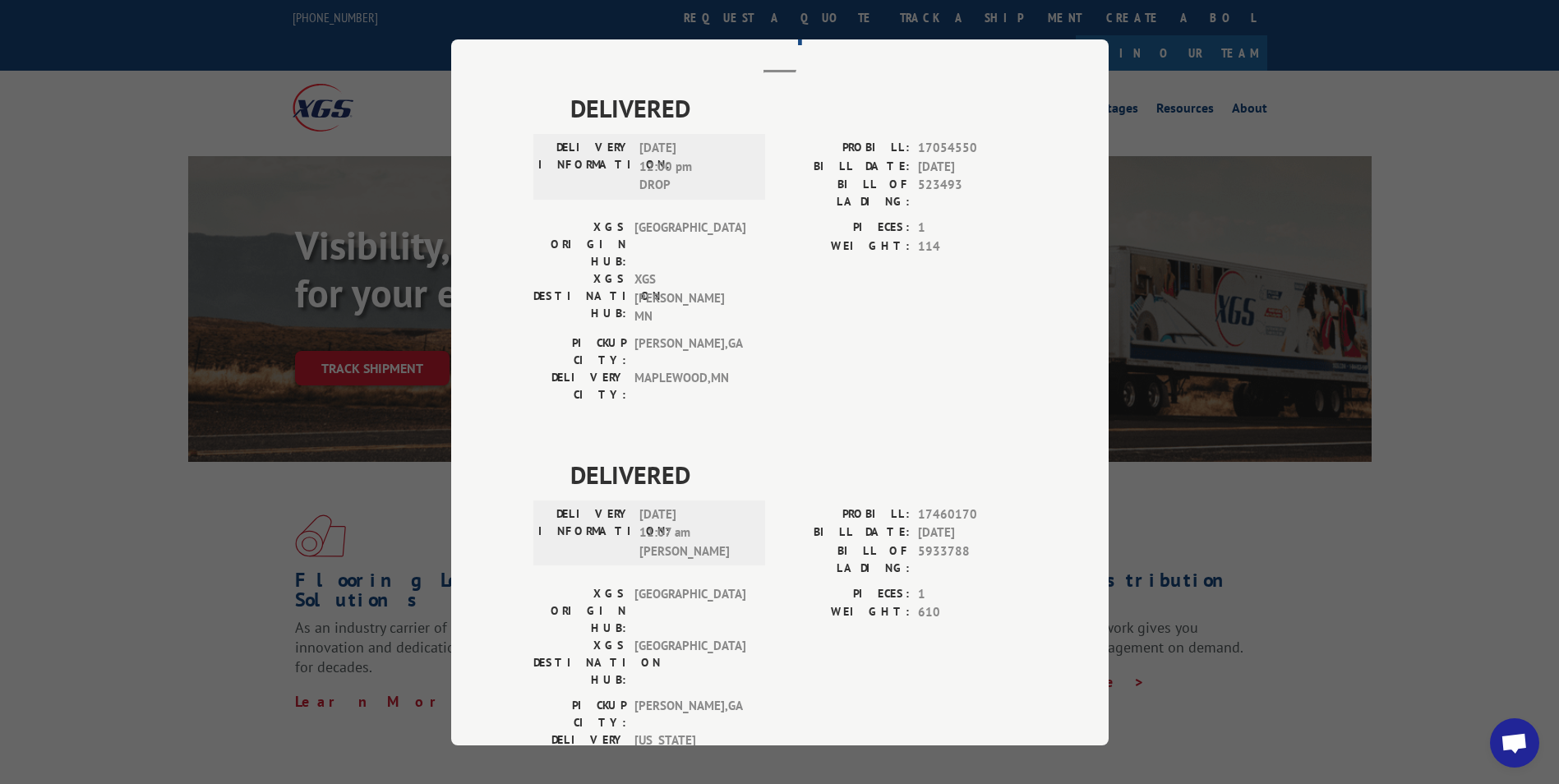
scroll to position [0, 0]
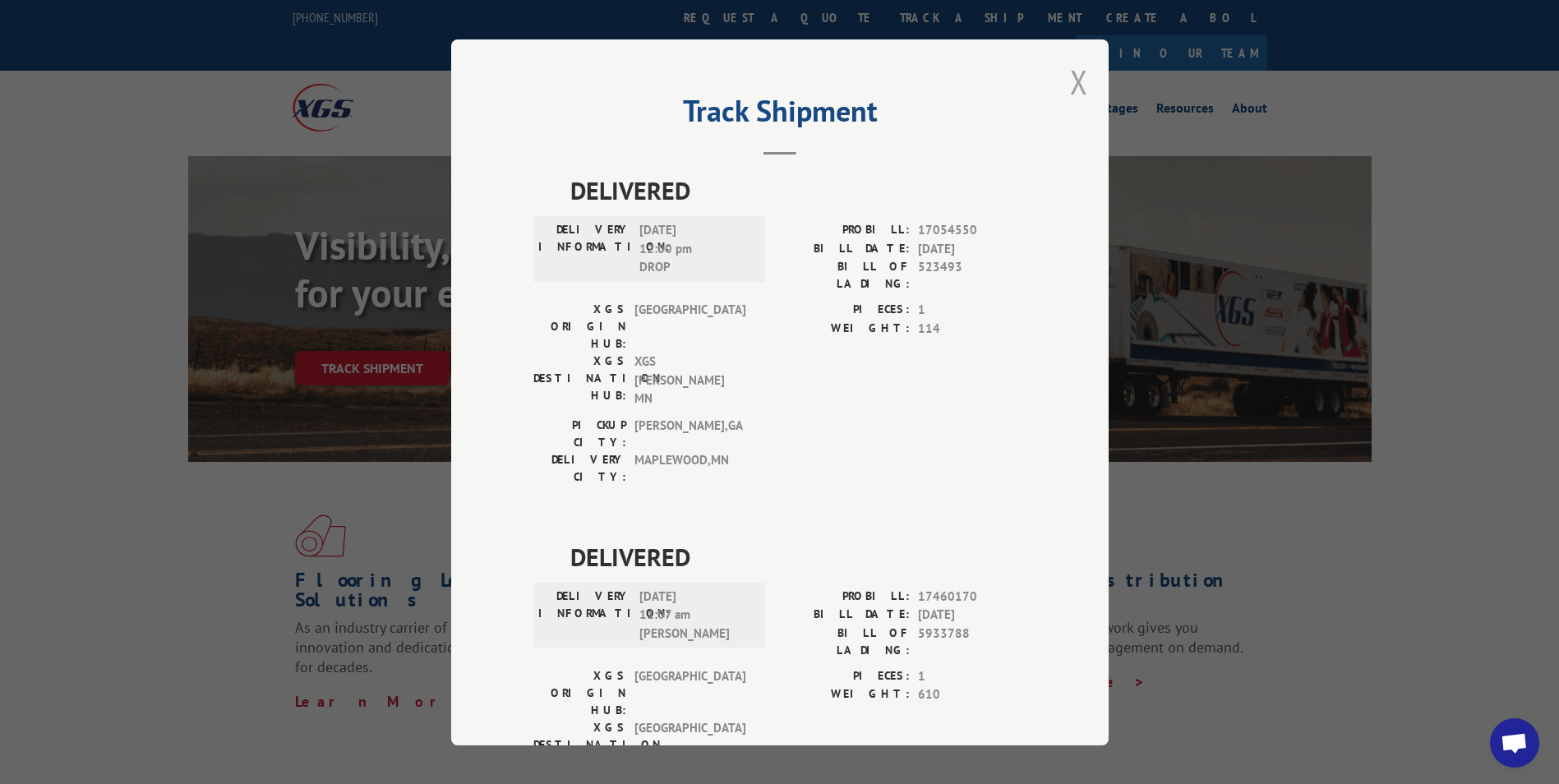
click at [1072, 77] on button "Close modal" at bounding box center [1079, 81] width 18 height 43
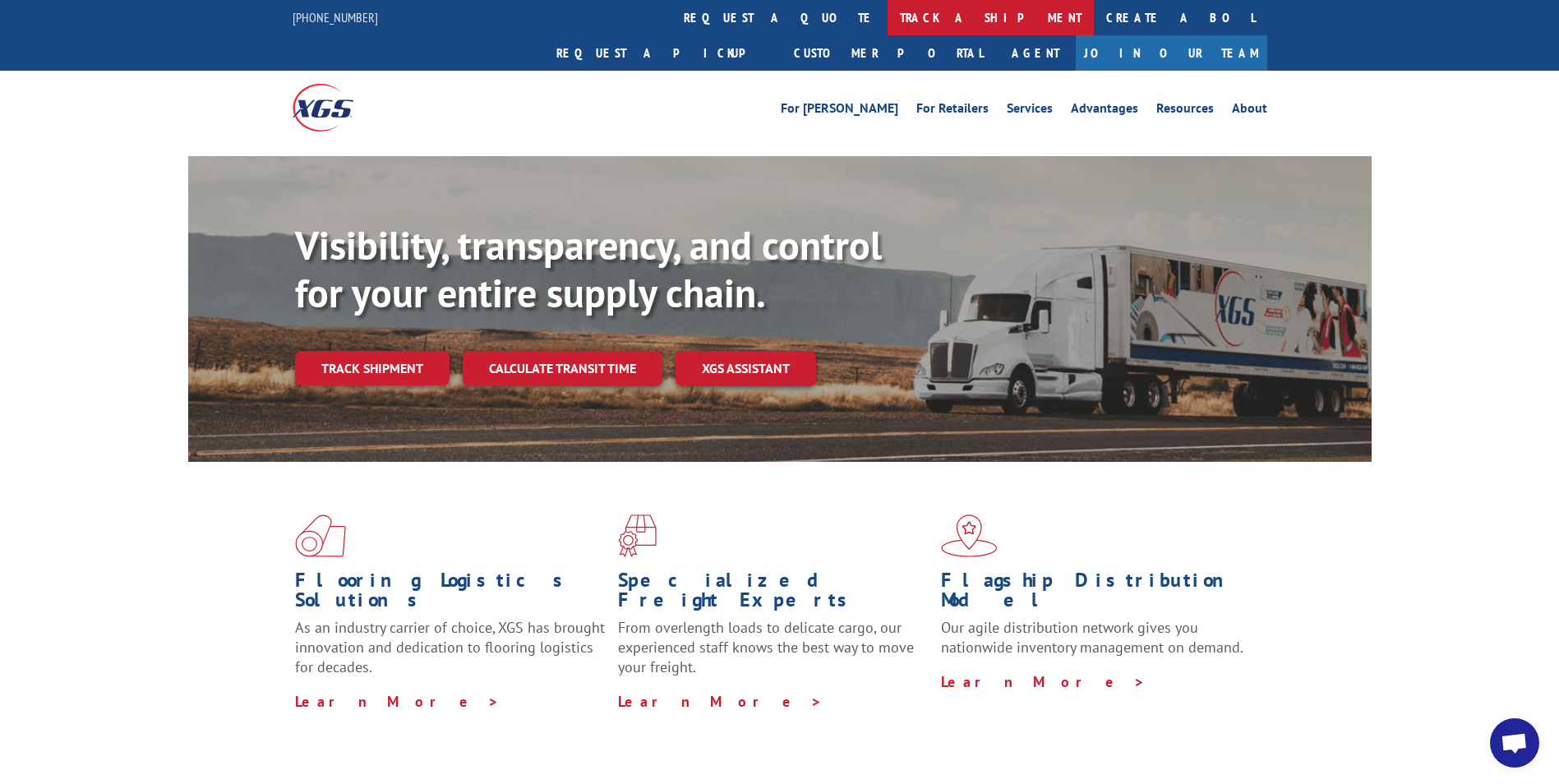
click at [887, 13] on link "track a shipment" at bounding box center [991, 17] width 206 height 36
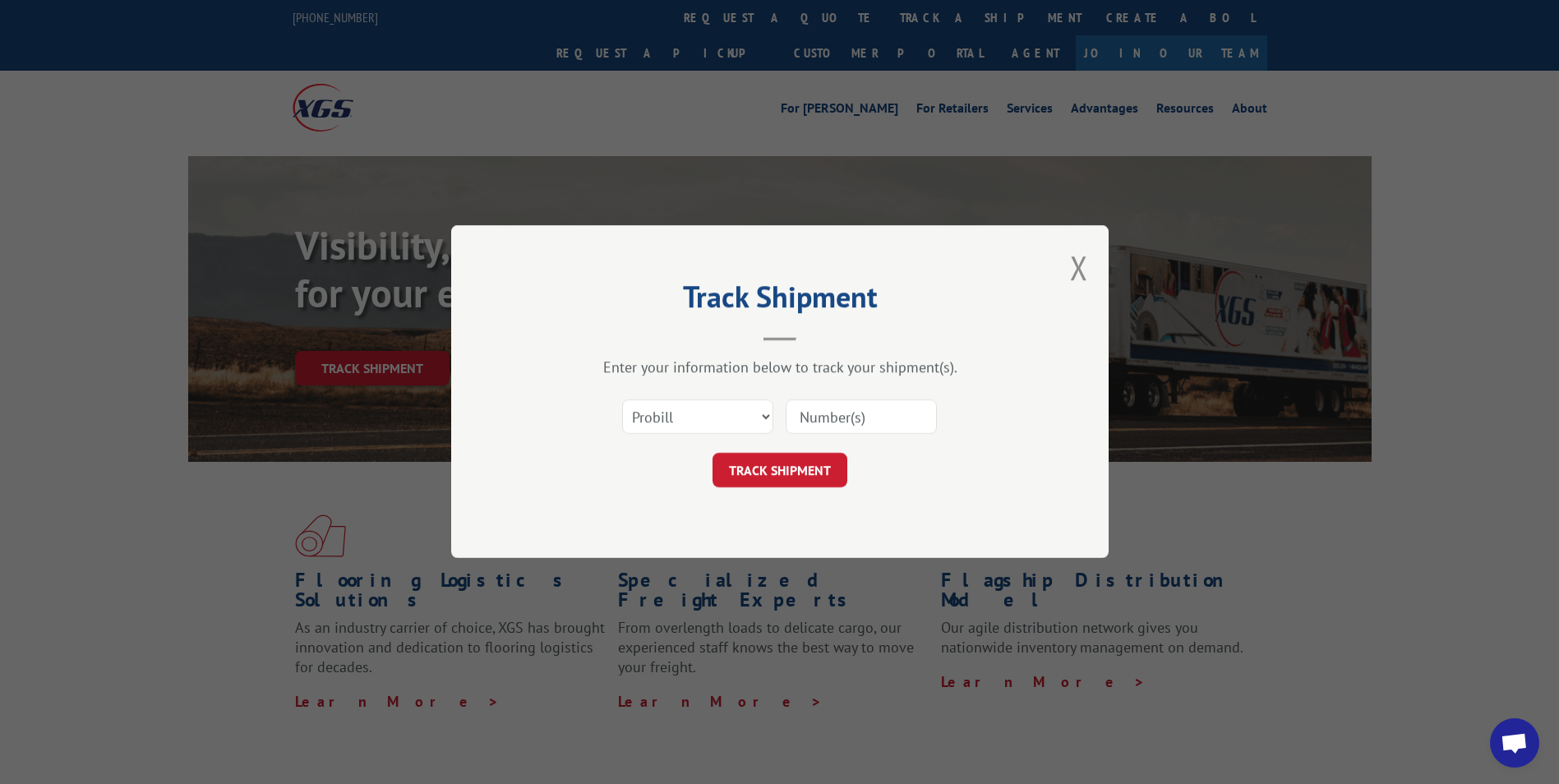
click at [826, 415] on input at bounding box center [860, 417] width 151 height 35
paste input "10543176"
type input "10543176"
click at [777, 467] on button "TRACK SHIPMENT" at bounding box center [780, 471] width 135 height 35
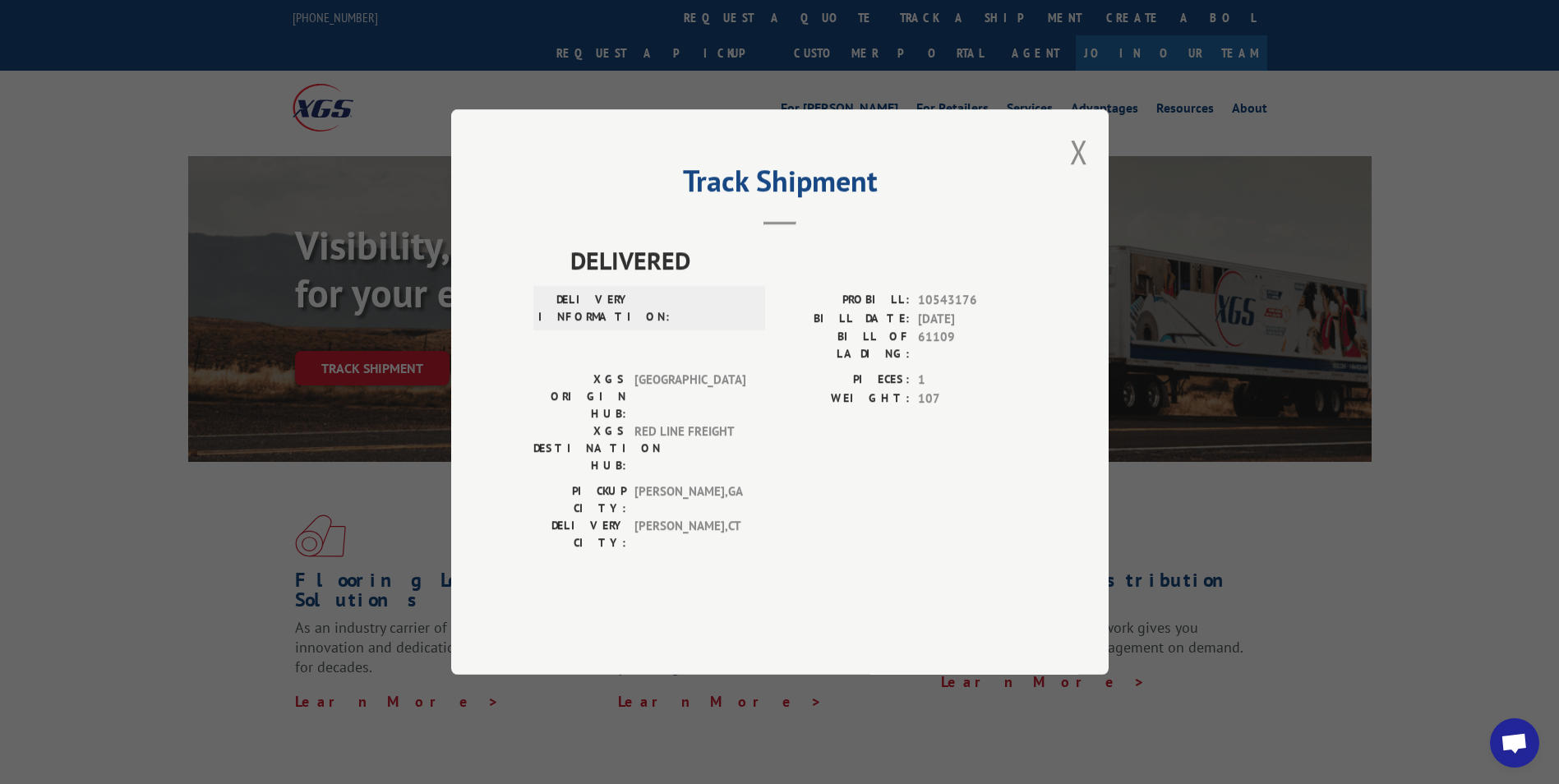
click at [1080, 173] on button "Close modal" at bounding box center [1079, 151] width 18 height 43
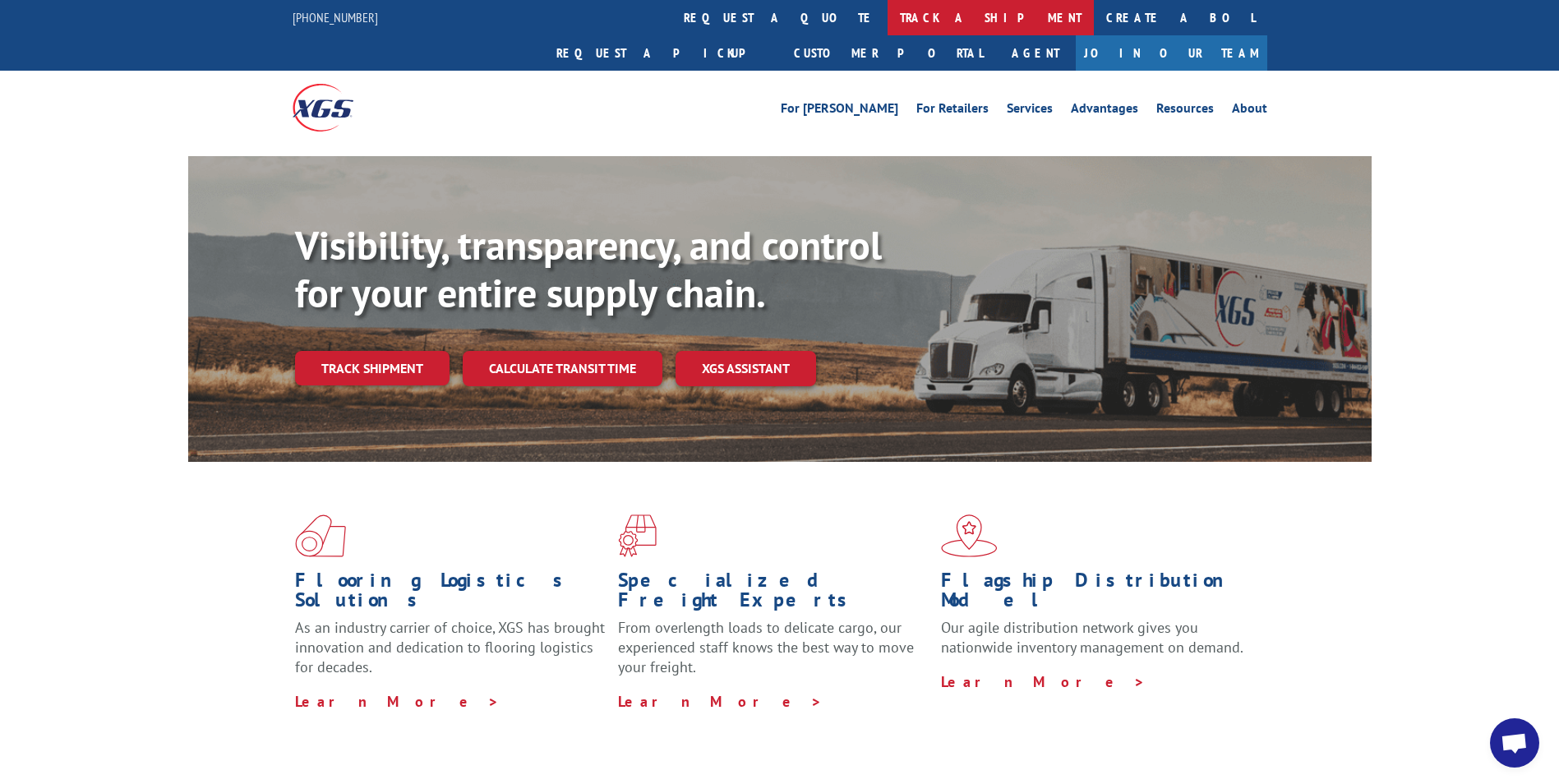
click at [887, 19] on link "track a shipment" at bounding box center [991, 17] width 206 height 36
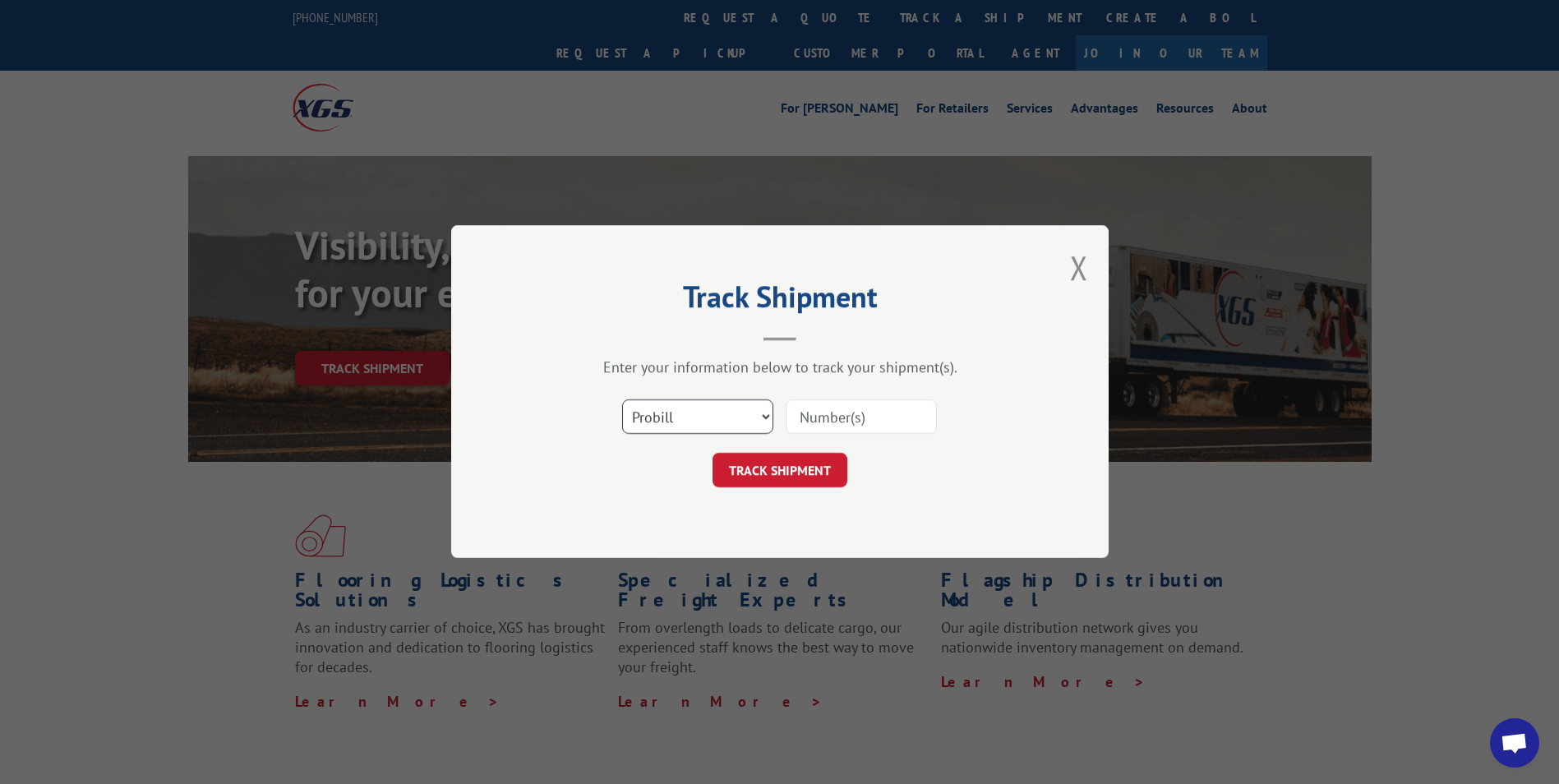
click at [704, 410] on select "Select category... Probill BOL PO" at bounding box center [698, 417] width 151 height 35
select select "po"
click at [622, 400] on select "Select category... Probill BOL PO" at bounding box center [698, 417] width 151 height 35
click at [798, 410] on input at bounding box center [860, 417] width 151 height 35
paste input "10543176"
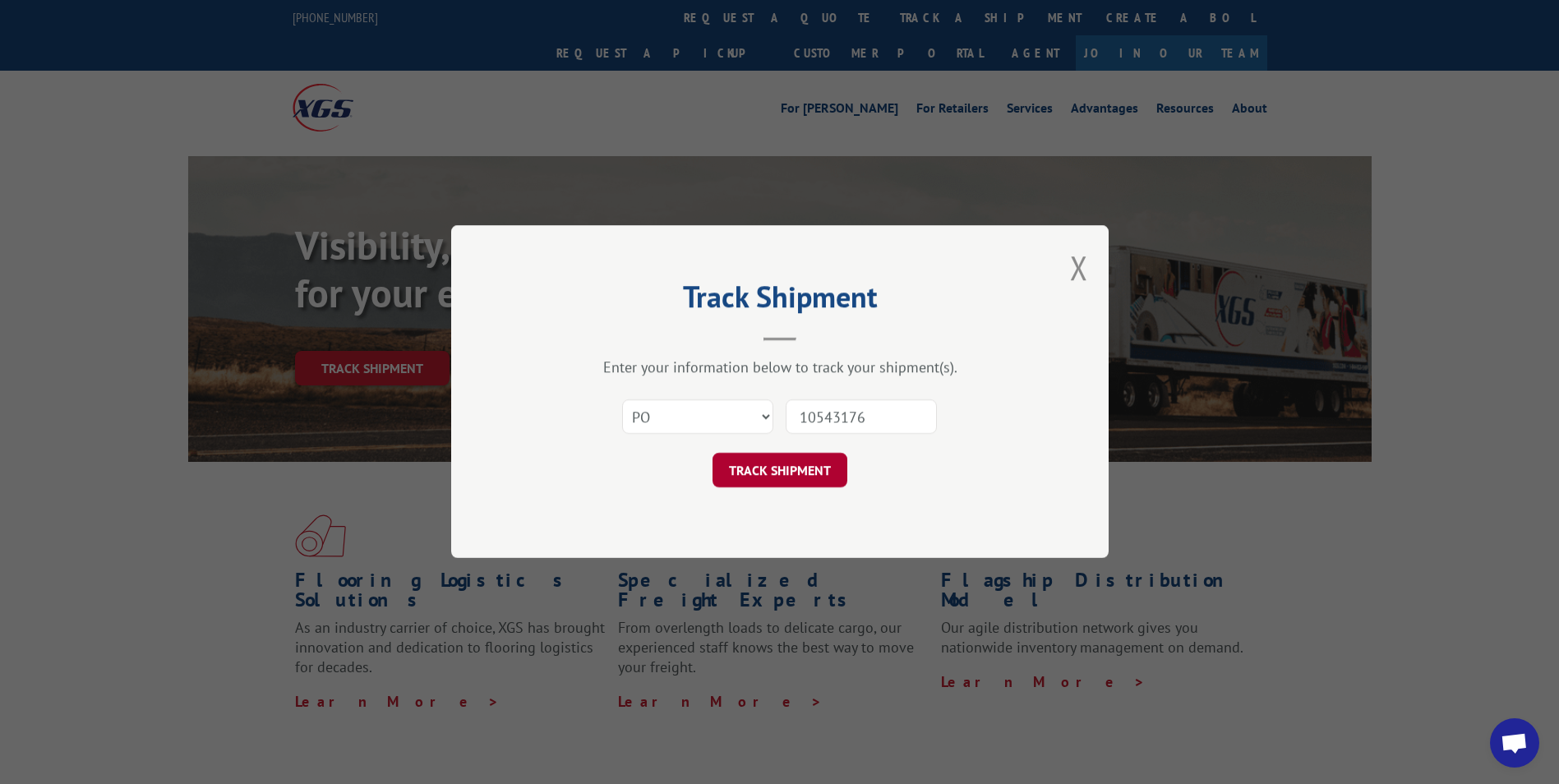
type input "10543176"
drag, startPoint x: 769, startPoint y: 469, endPoint x: 1341, endPoint y: 507, distance: 573.3
click at [769, 469] on button "TRACK SHIPMENT" at bounding box center [780, 471] width 135 height 35
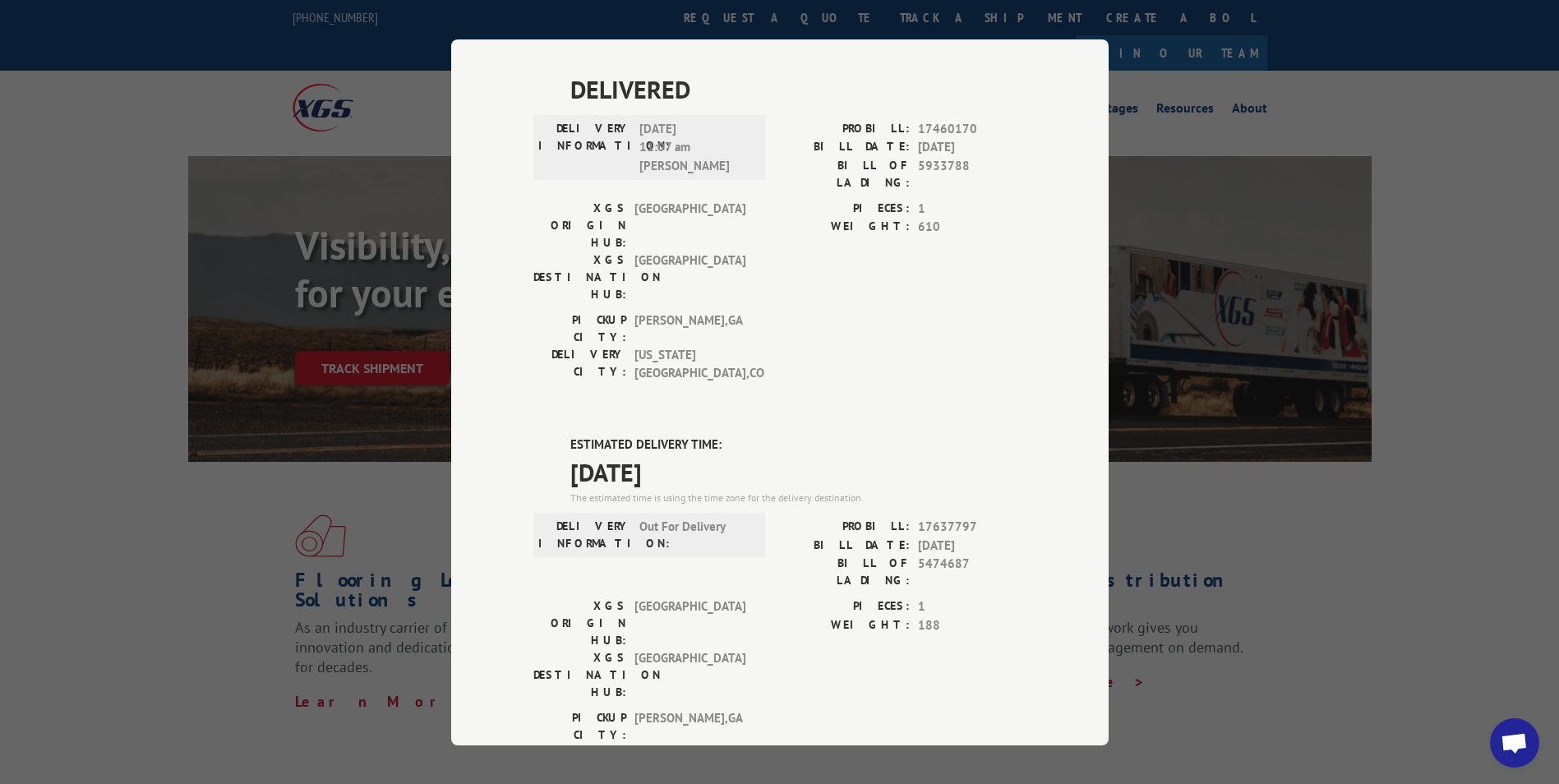
scroll to position [575, 0]
